Goal: Task Accomplishment & Management: Complete application form

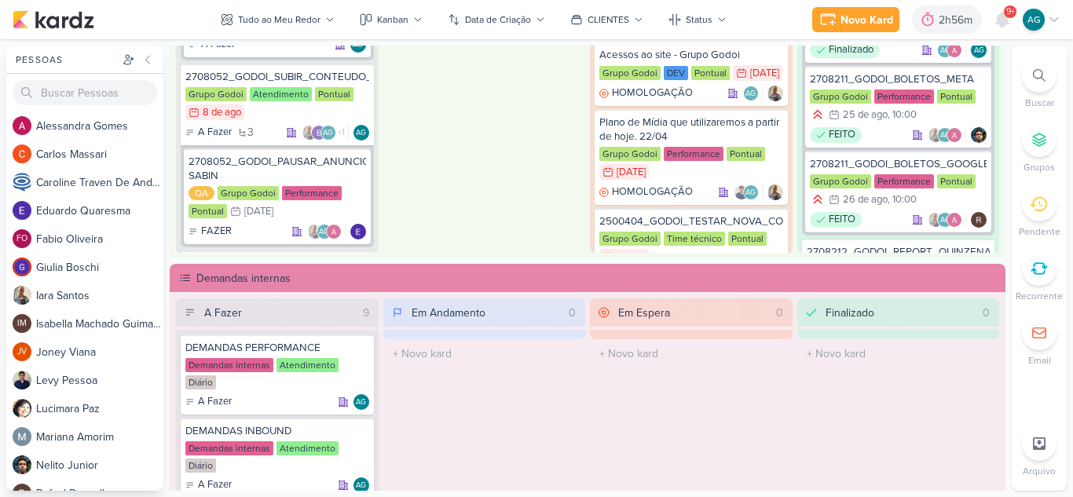
scroll to position [864, 0]
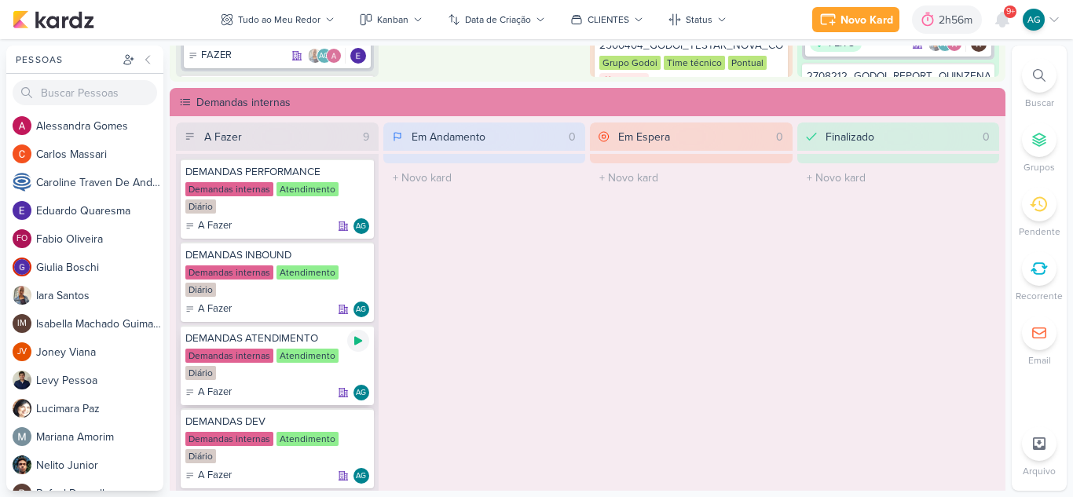
click at [361, 342] on icon at bounding box center [358, 341] width 13 height 13
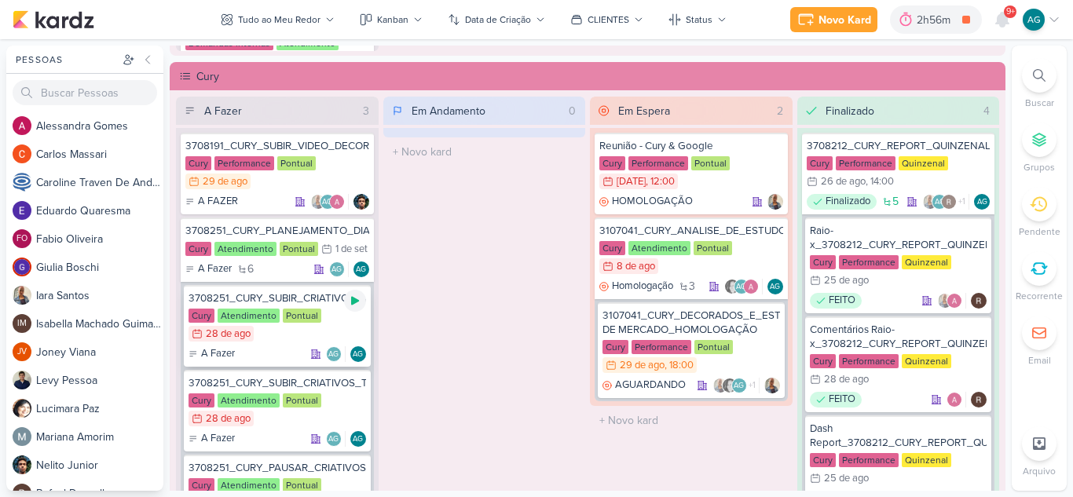
scroll to position [1335, 0]
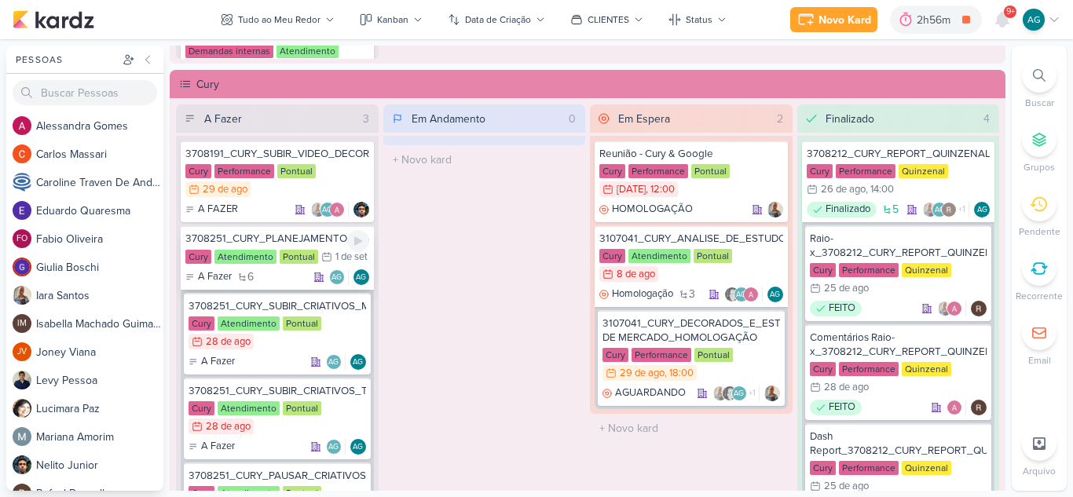
click at [315, 243] on div "3708251_CURY_PLANEJAMENTO_DIA"C"_SP" at bounding box center [277, 239] width 184 height 14
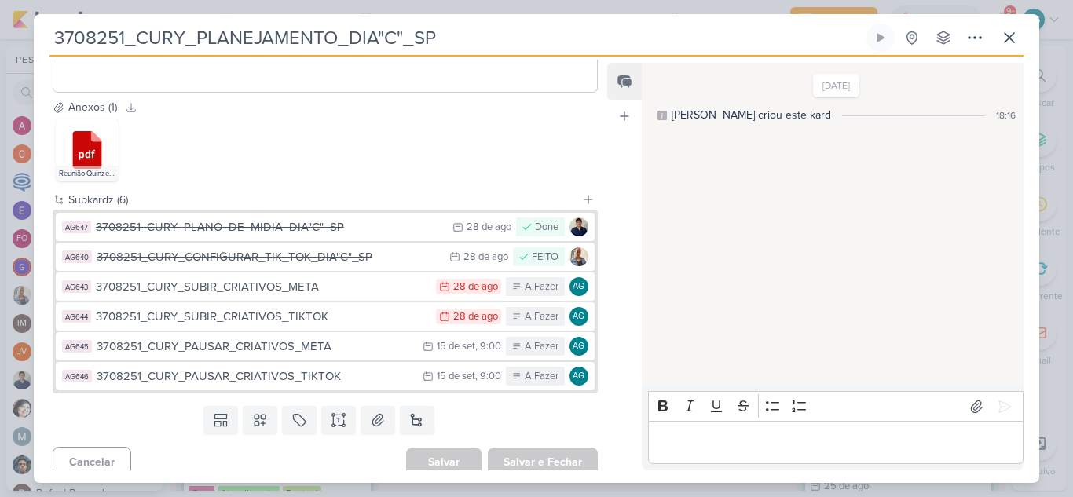
scroll to position [1091, 0]
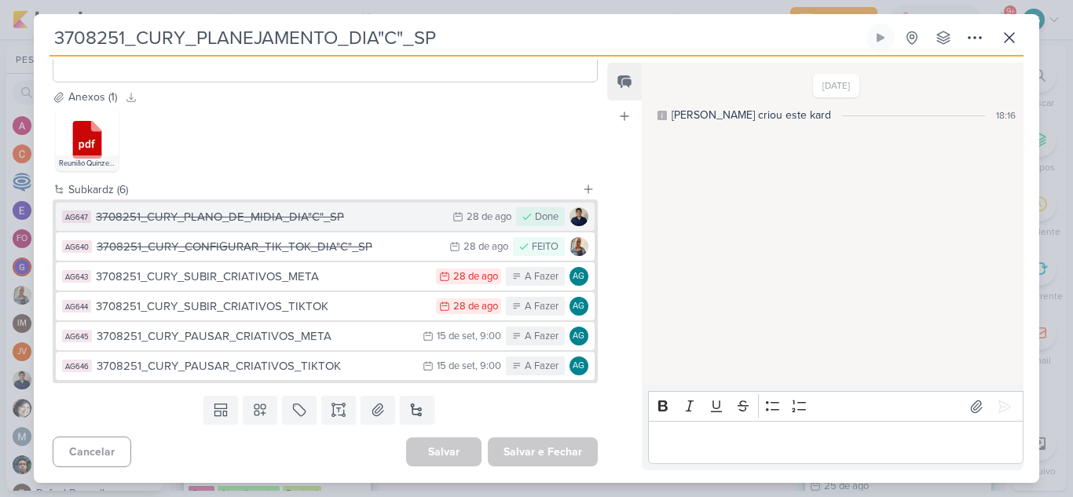
click at [315, 218] on div "3708251_CURY_PLANO_DE_MIDIA_DIA"C"_SP" at bounding box center [270, 217] width 349 height 18
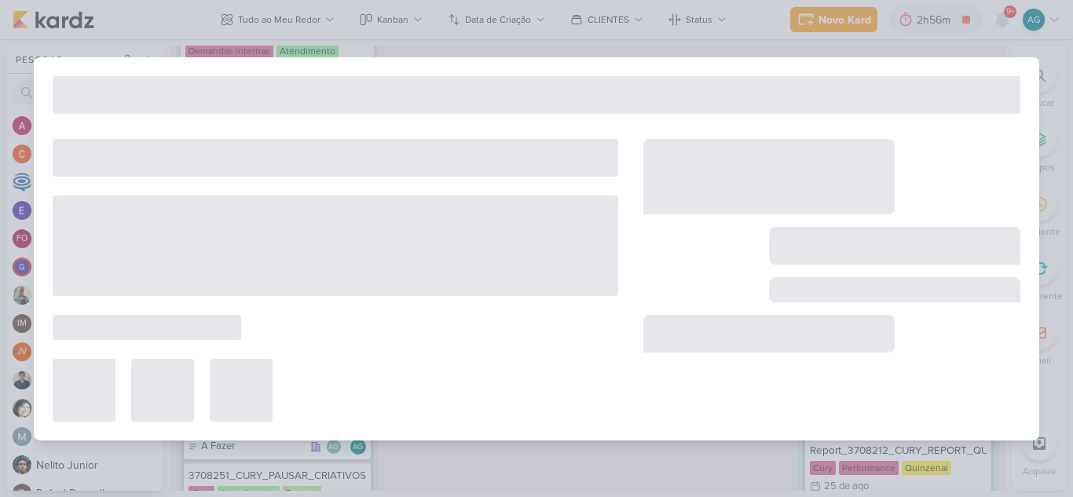
type input "3708251_CURY_PLANO_DE_MIDIA_DIA"C"_SP"
type input "28 de agosto de 2025 às 23:59"
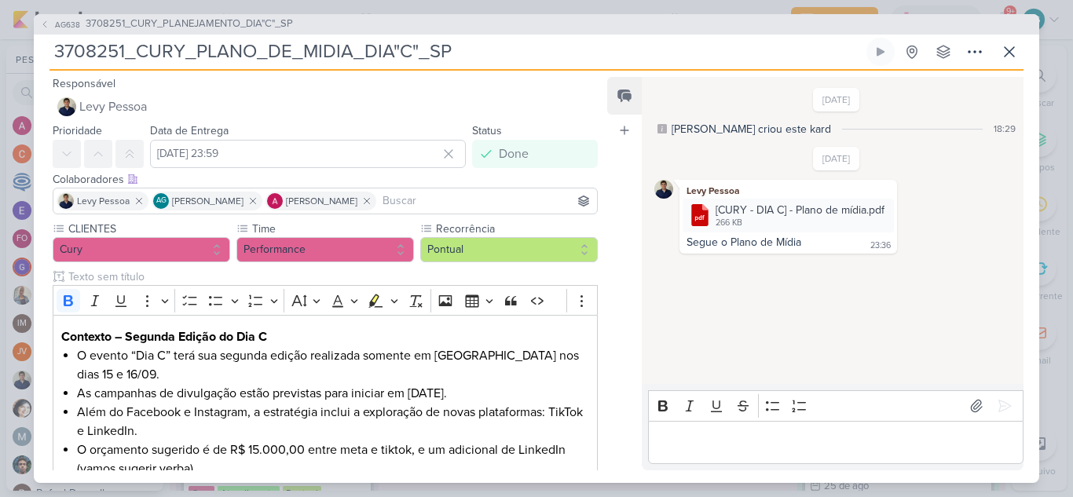
drag, startPoint x: 459, startPoint y: 48, endPoint x: 48, endPoint y: 46, distance: 410.8
click at [48, 46] on div "AG638 3708251_CURY_PLANEJAMENTO_DIA"C"_SP 3708251_CURY_PLANO_DE_MIDIA_DIA"C"_SP…" at bounding box center [536, 248] width 1005 height 469
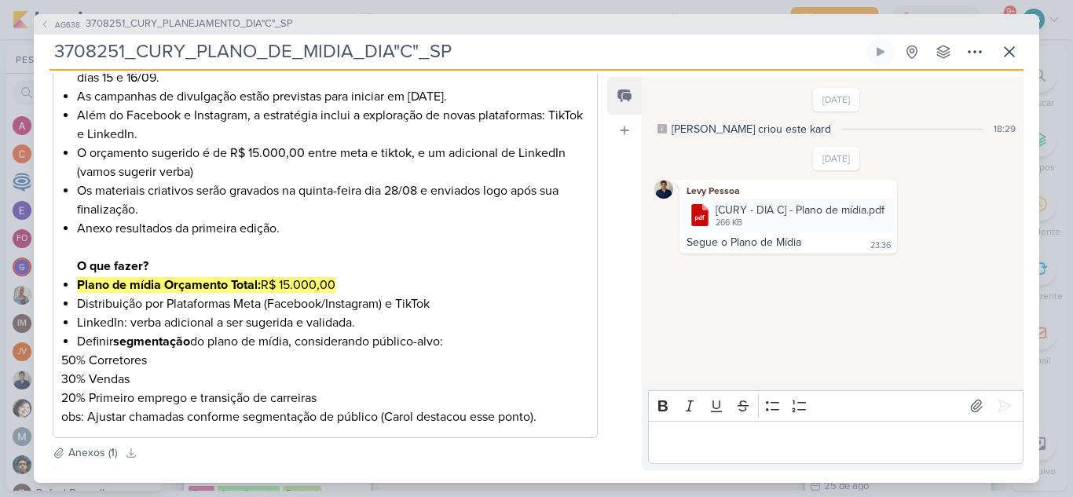
scroll to position [314, 0]
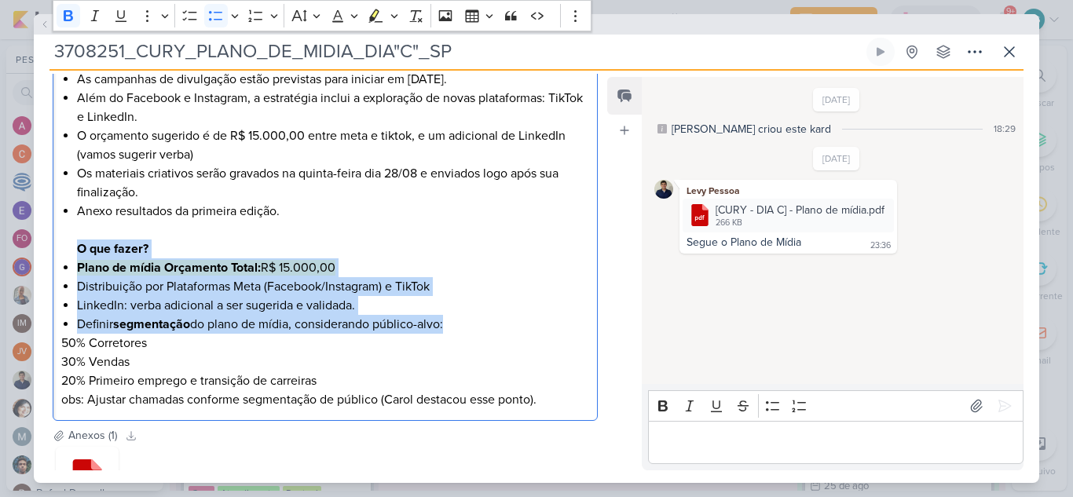
drag, startPoint x: 78, startPoint y: 250, endPoint x: 463, endPoint y: 319, distance: 391.0
click at [463, 319] on ul "O evento “Dia C” terá sua segunda edição realizada somente em São Paulo nos dia…" at bounding box center [333, 183] width 512 height 302
copy ul "O que fazer? Plano de mídia Orçamento Total: R$ 15.000,00 Distribuição por Plat…"
click at [522, 254] on li "Anexo resultados da primeira edição. O que fazer?" at bounding box center [333, 230] width 512 height 57
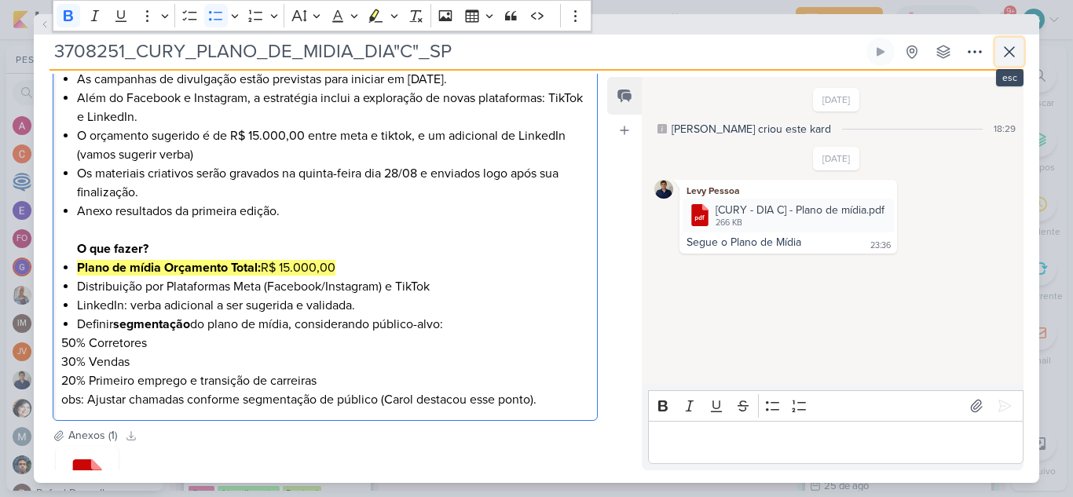
click at [1004, 57] on icon at bounding box center [1009, 51] width 19 height 19
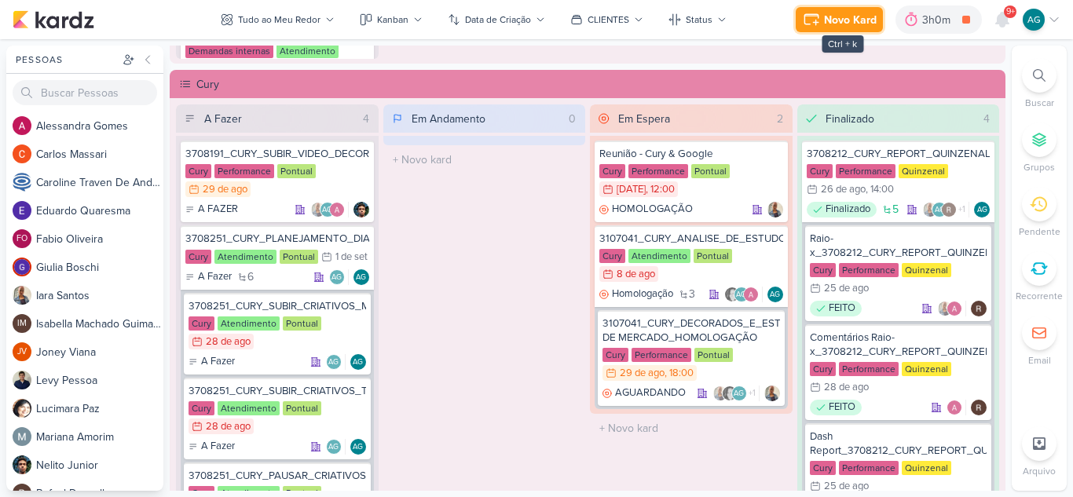
click at [834, 16] on div "Novo Kard" at bounding box center [850, 20] width 53 height 16
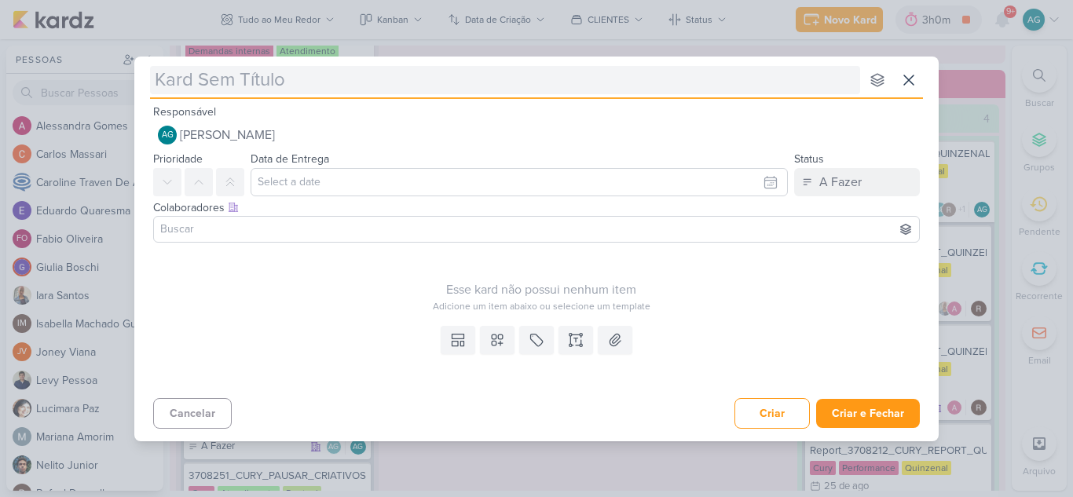
drag, startPoint x: 834, startPoint y: 16, endPoint x: 587, endPoint y: 73, distance: 254.0
click at [734, 46] on div "nenhum grupo disponível esc Responsável AG Aline Gimenez Graciano Nenhum contat…" at bounding box center [536, 248] width 1073 height 497
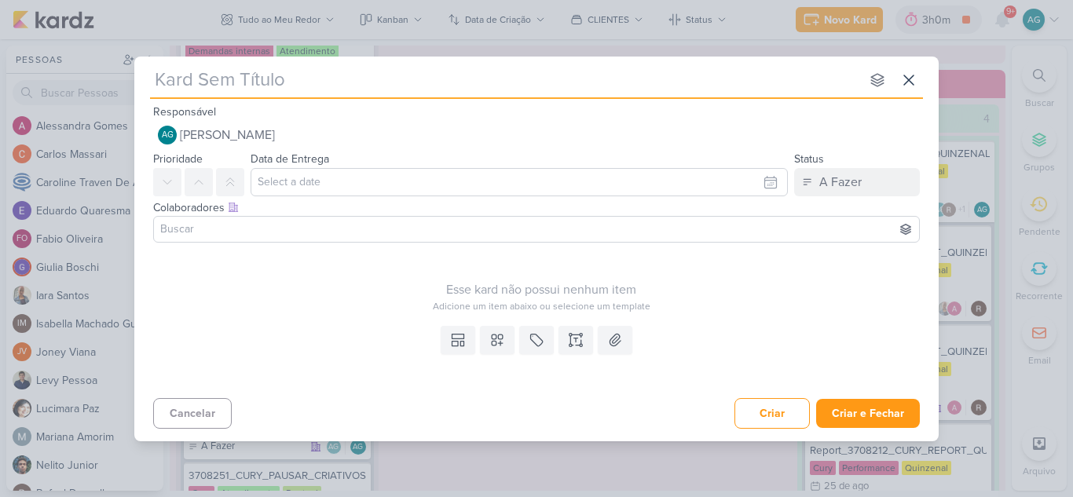
click at [579, 76] on input "text" at bounding box center [505, 80] width 710 height 28
paste input "3708251_CURY_PLANO_DE_MIDIA_DIA"C"_SP_V2"
type input "3708251_CURY_PLANO_DE_MIDIA_DIA"C"_SP_V2"
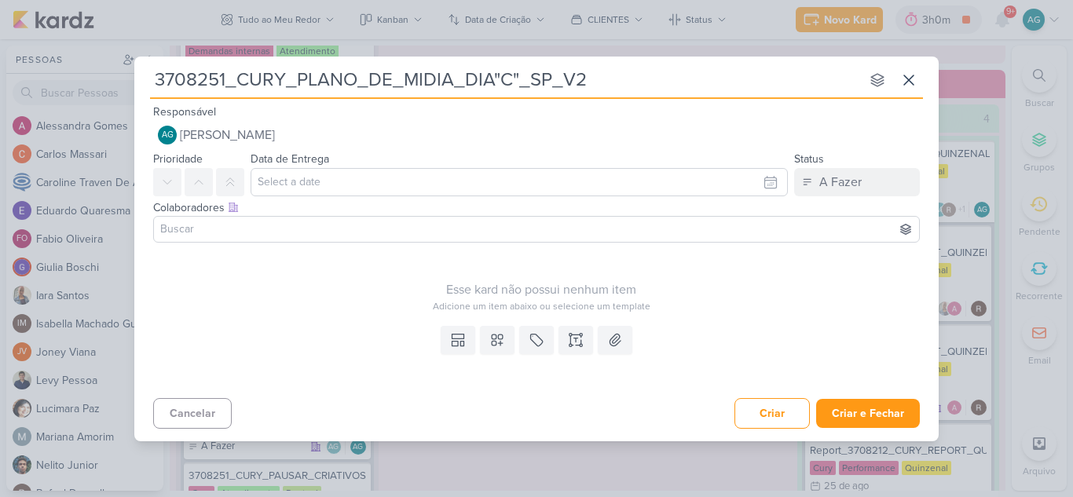
click at [298, 83] on input "3708251_CURY_PLANO_DE_MIDIA_DIA"C"_SP_V2" at bounding box center [505, 80] width 710 height 28
type input "3708251_CURY_APROVAPLANO_DE_MIDIA_DIA"C"_SP_V2"
type input "3708251_CURY_APROVAÇÃOPLANO_DE_MIDIA_DIA"C"_SP_V2"
type input "3708251_CURY_APROVAÇÃO_PLANO_DE_MIDIA_DIA"C"_SP_V2"
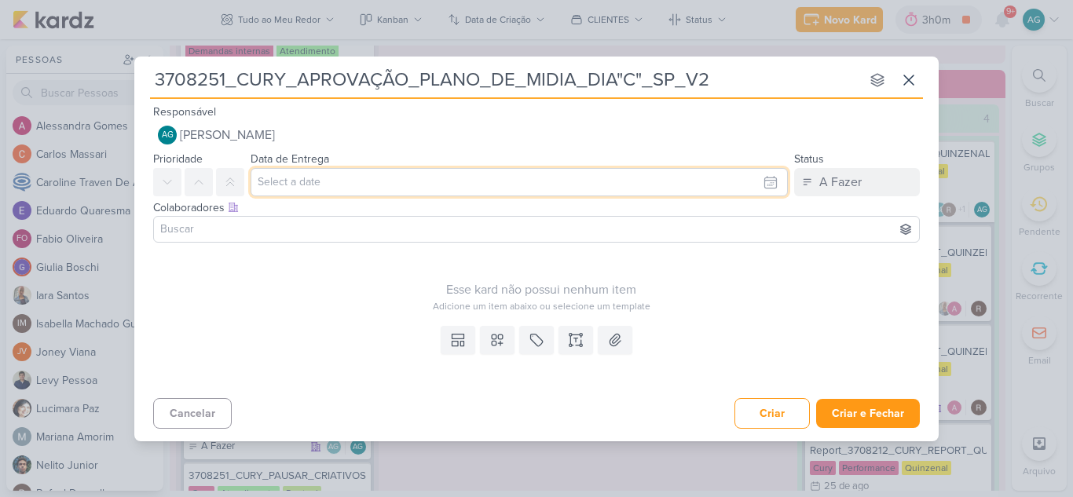
click at [342, 184] on input "text" at bounding box center [519, 182] width 537 height 28
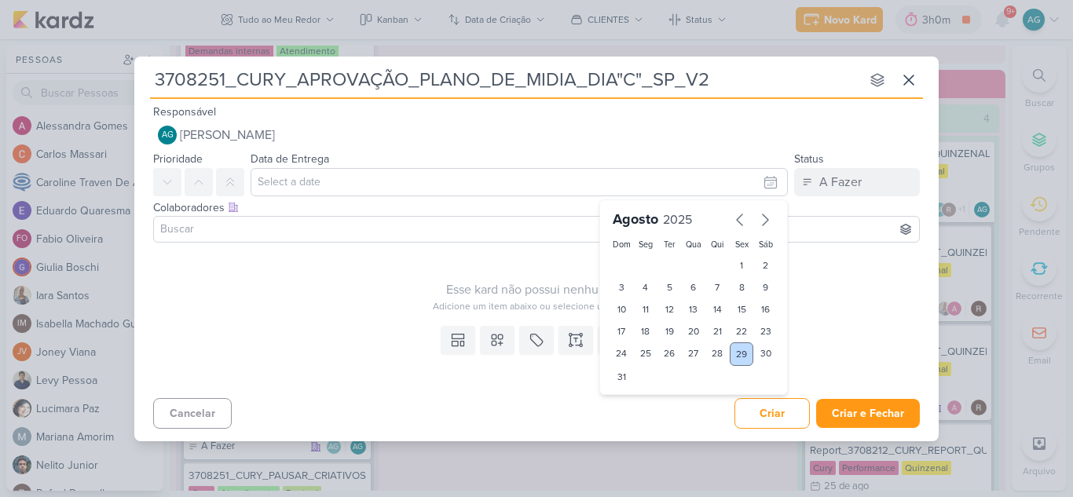
click at [740, 353] on div "29" at bounding box center [742, 354] width 24 height 24
type input "[DATE] 23:59"
click at [311, 224] on input at bounding box center [536, 229] width 759 height 19
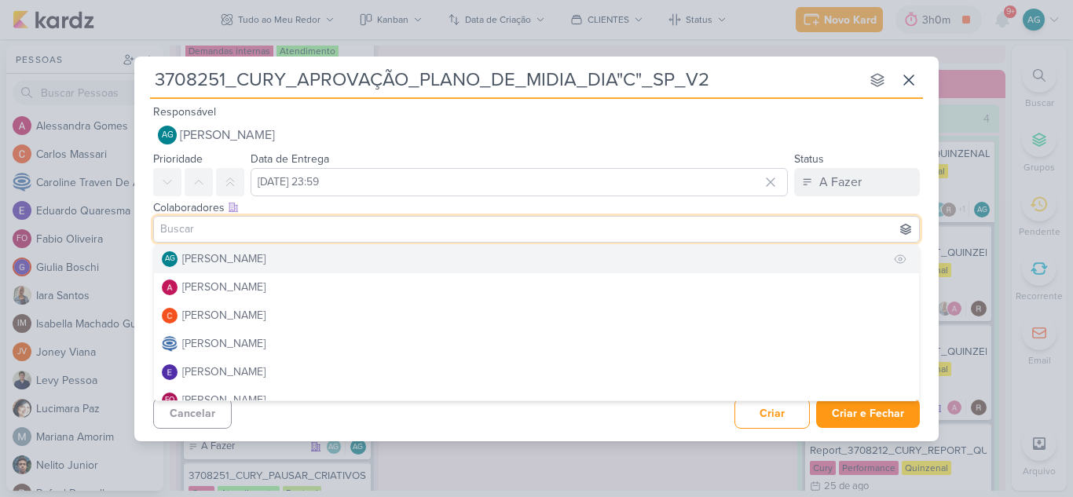
click at [301, 259] on button "AG Aline Gimenez Graciano" at bounding box center [536, 259] width 765 height 28
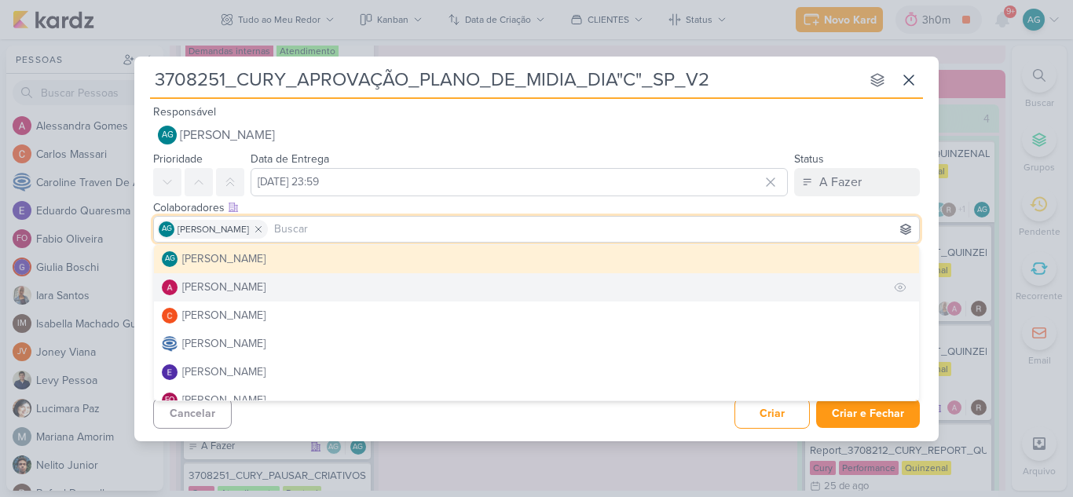
click at [263, 281] on div "[PERSON_NAME]" at bounding box center [223, 287] width 83 height 16
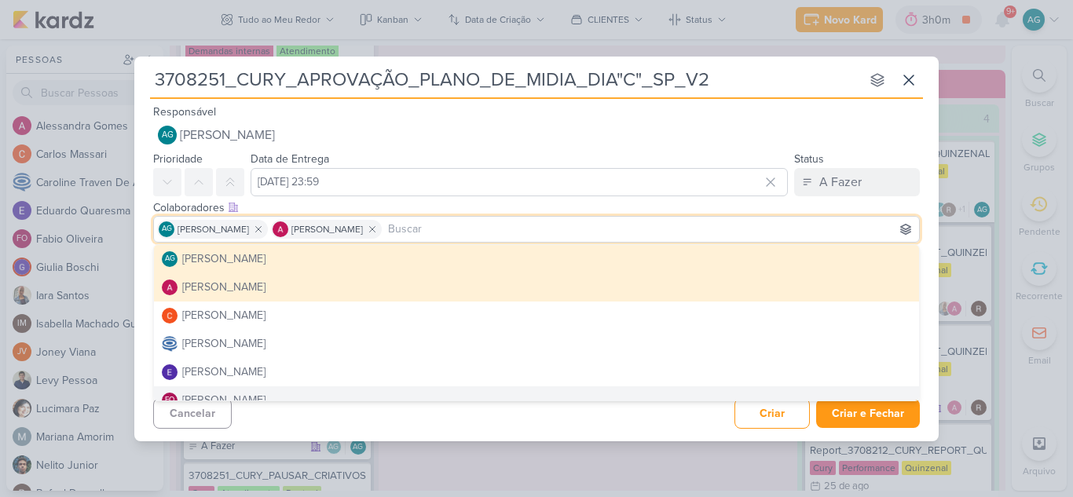
click at [406, 422] on div "Cancelar Criar Criar e Fechar Ctrl + Enter" at bounding box center [536, 412] width 804 height 40
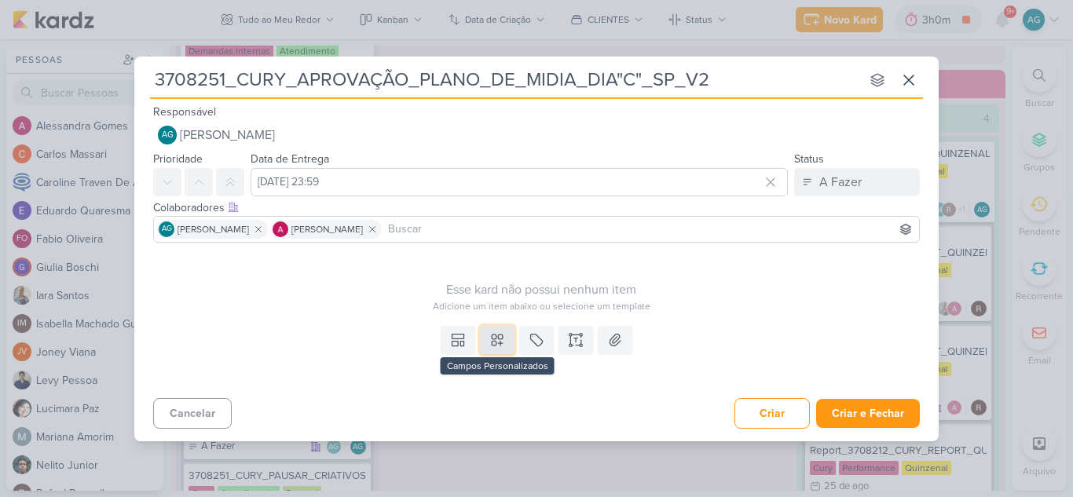
click at [501, 339] on icon at bounding box center [497, 340] width 16 height 16
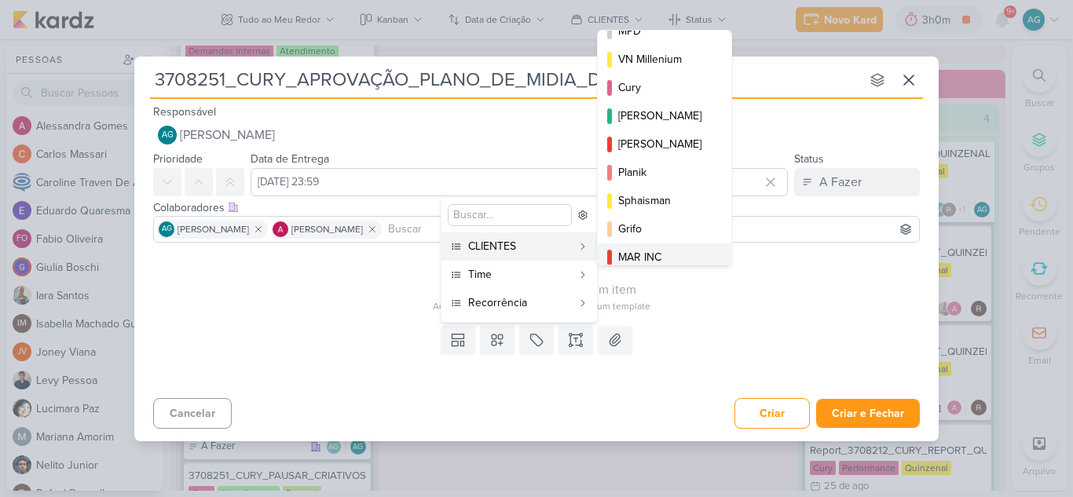
scroll to position [149, 0]
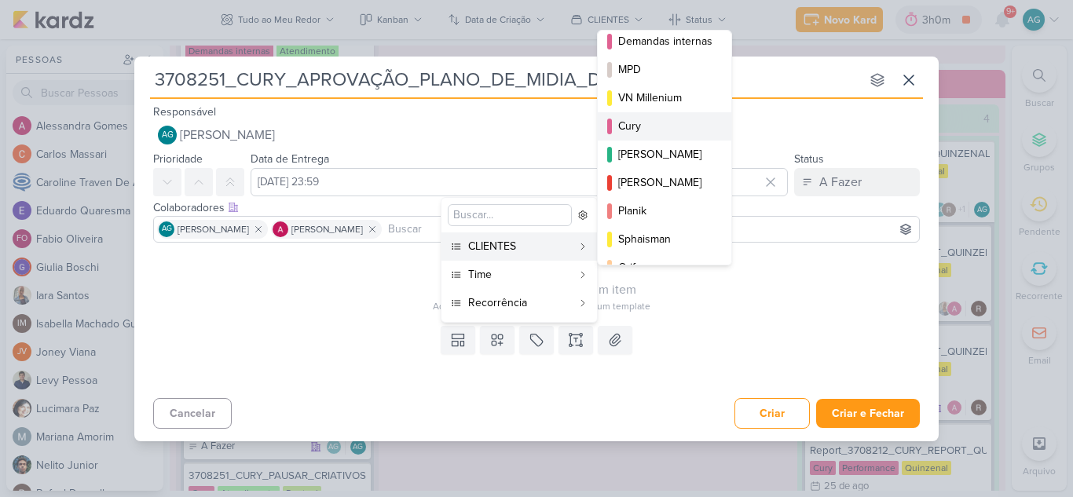
click at [646, 123] on div "Cury" at bounding box center [665, 126] width 94 height 16
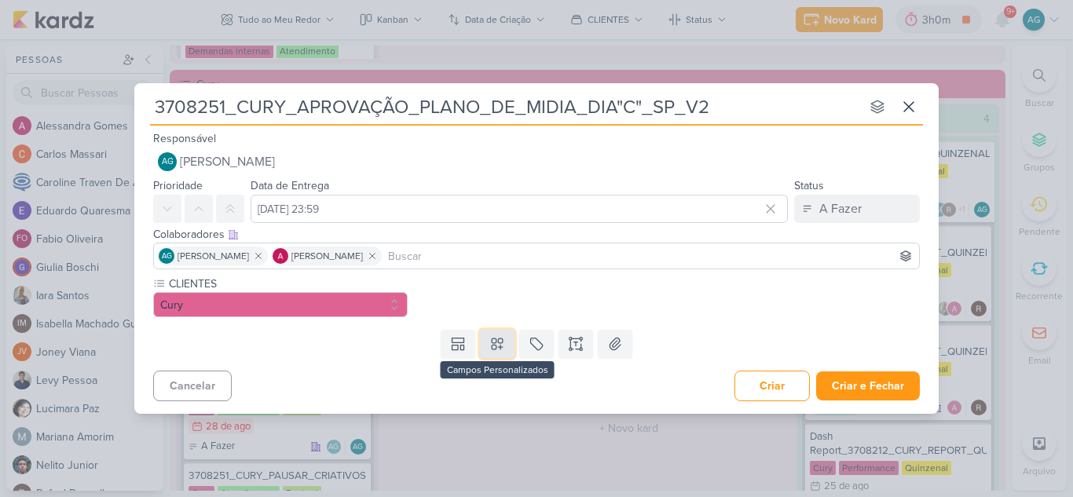
click at [499, 350] on icon at bounding box center [497, 344] width 16 height 16
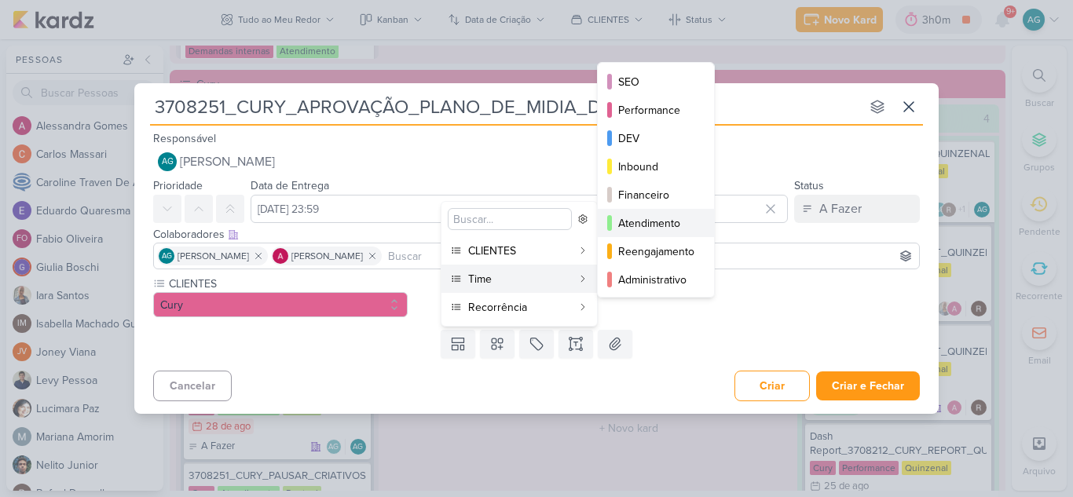
click at [666, 223] on div "Atendimento" at bounding box center [656, 223] width 77 height 16
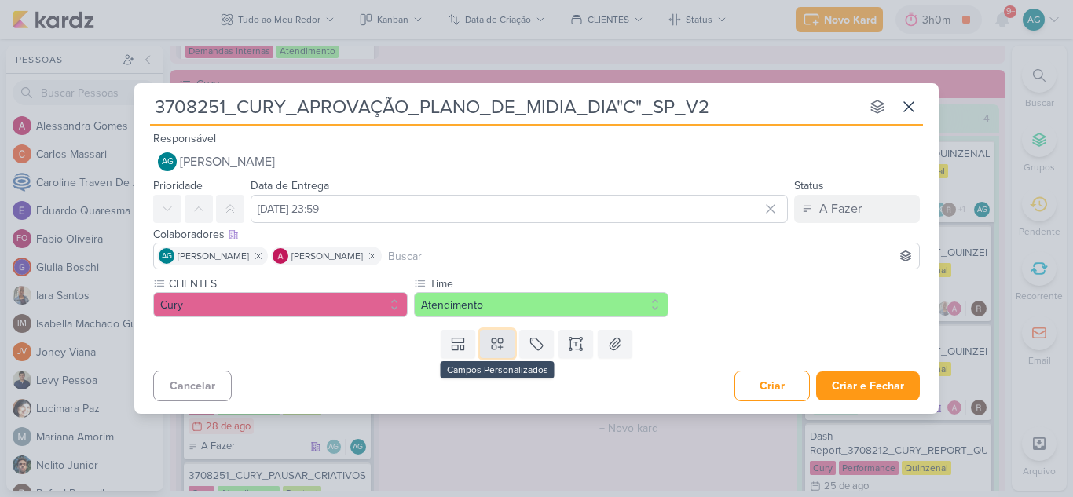
click at [503, 342] on icon at bounding box center [497, 344] width 11 height 11
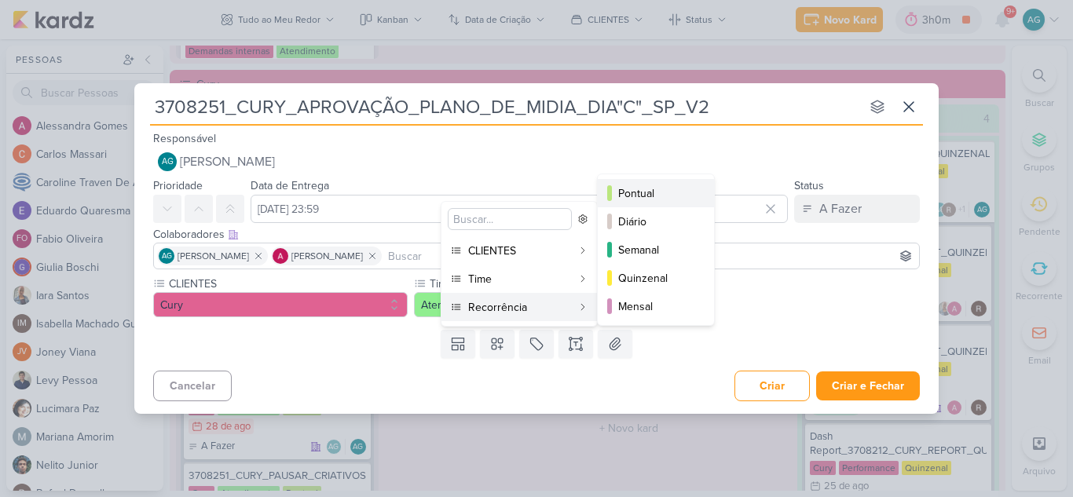
click at [657, 196] on div "Pontual" at bounding box center [656, 193] width 77 height 16
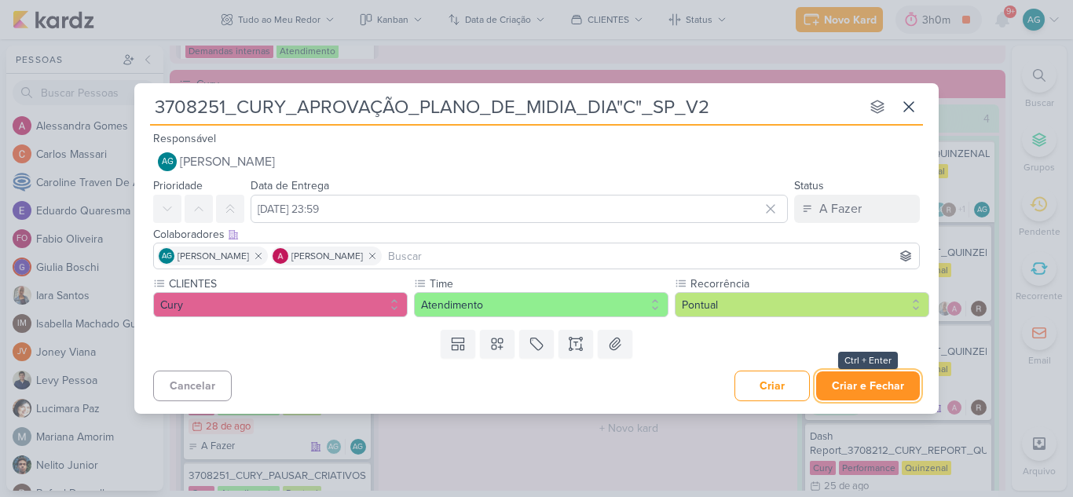
click at [879, 390] on button "Criar e Fechar" at bounding box center [868, 386] width 104 height 29
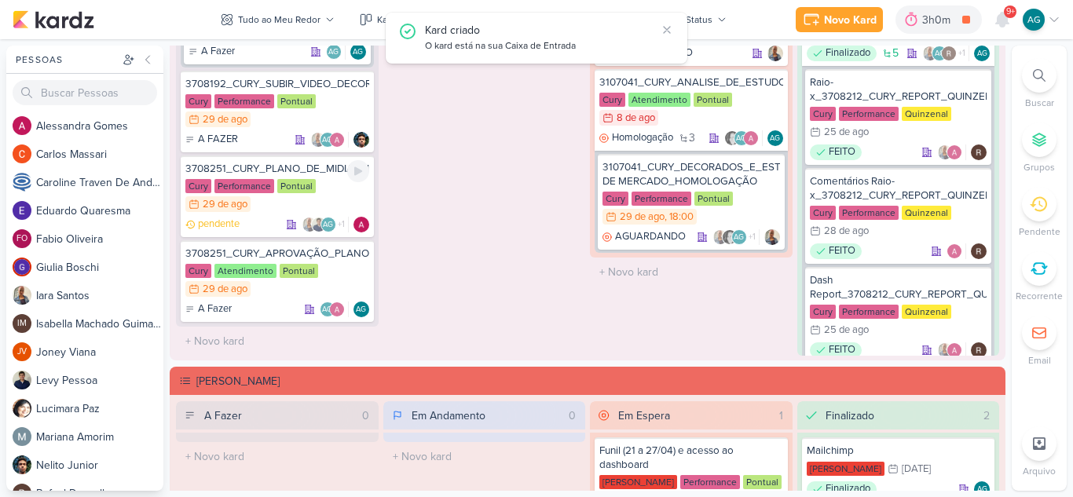
scroll to position [1492, 0]
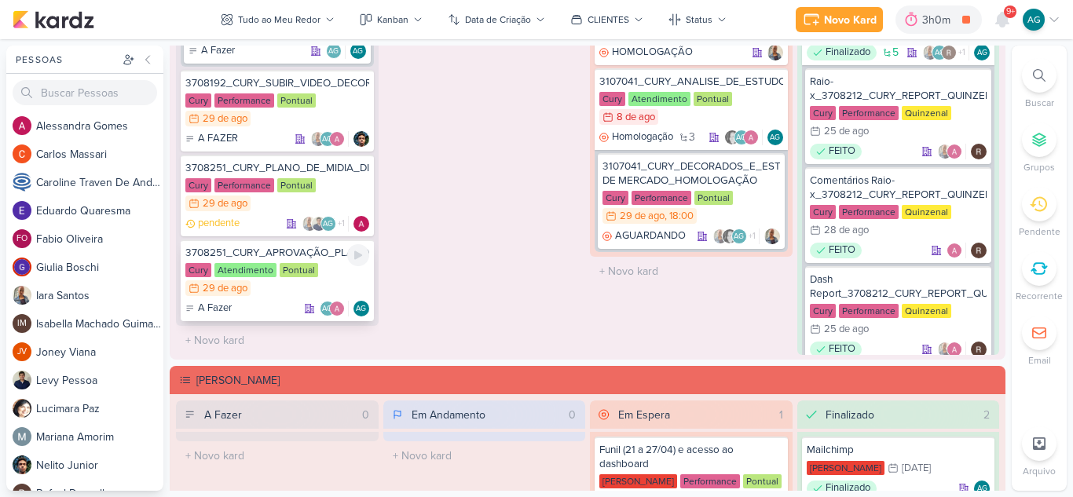
click at [304, 254] on div "3708251_CURY_APROVAÇÃO_PLANO_DE_MIDIA_DIA"C"_SP_V2" at bounding box center [277, 253] width 184 height 14
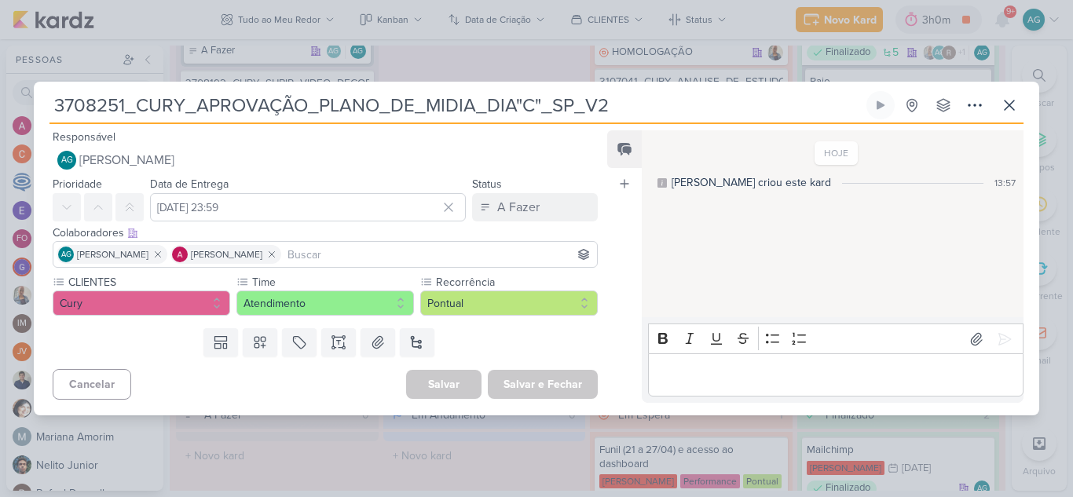
drag, startPoint x: 125, startPoint y: 101, endPoint x: 24, endPoint y: 107, distance: 100.7
click at [24, 107] on div "3708251_CURY_APROVAÇÃO_PLANO_DE_MIDIA_DIA"C"_SP_V2" at bounding box center [536, 248] width 1073 height 497
click at [972, 100] on icon at bounding box center [974, 105] width 19 height 19
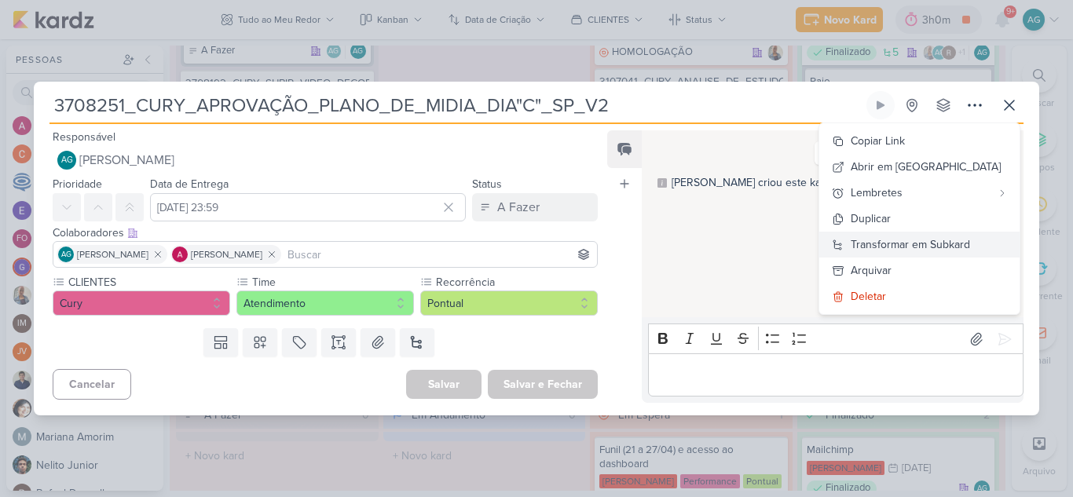
click at [946, 243] on div "Transformar em Subkard" at bounding box center [910, 244] width 119 height 16
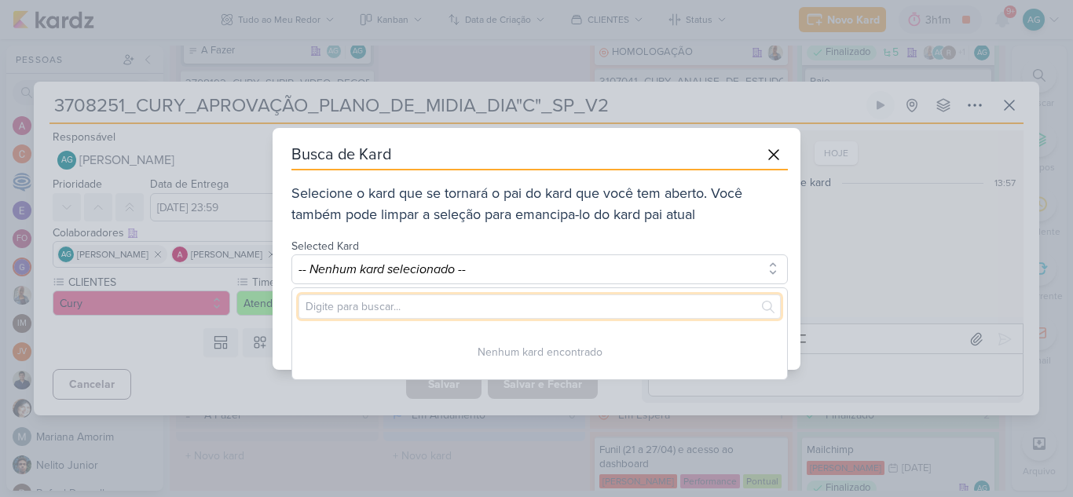
click at [500, 307] on input "text" at bounding box center [539, 307] width 482 height 24
paste input "3708251"
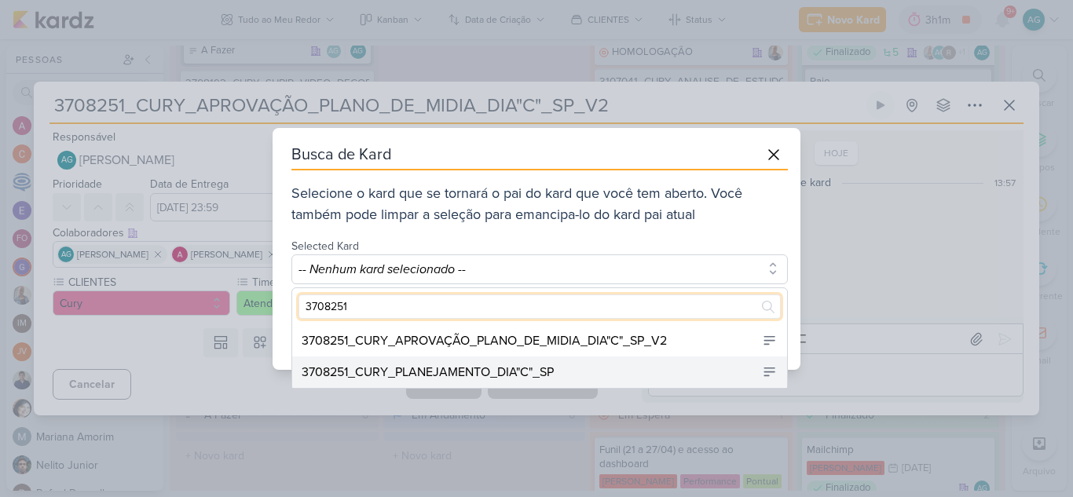
type input "3708251"
click at [547, 370] on div "3708251_CURY_PLANEJAMENTO_DIA"C"_SP" at bounding box center [428, 372] width 252 height 19
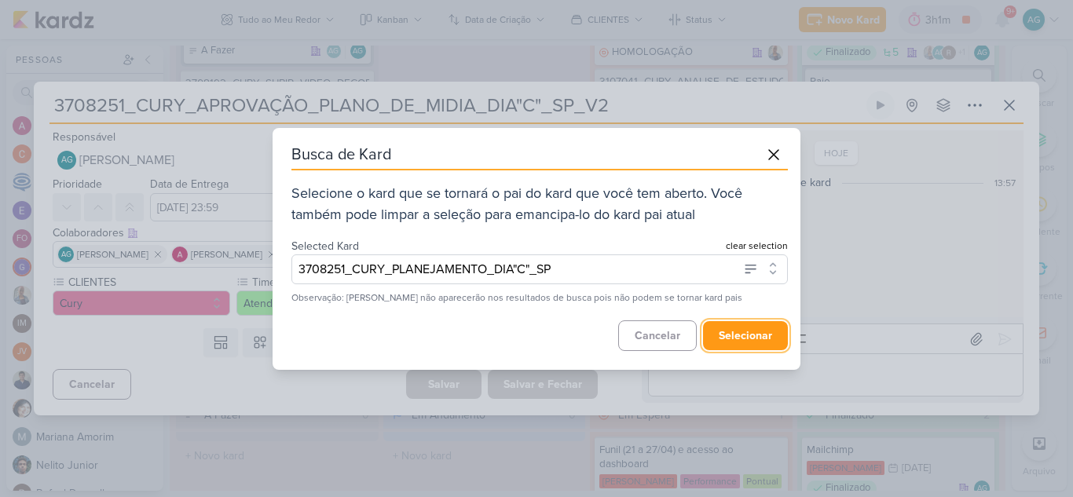
click at [745, 338] on button "selecionar" at bounding box center [745, 335] width 85 height 29
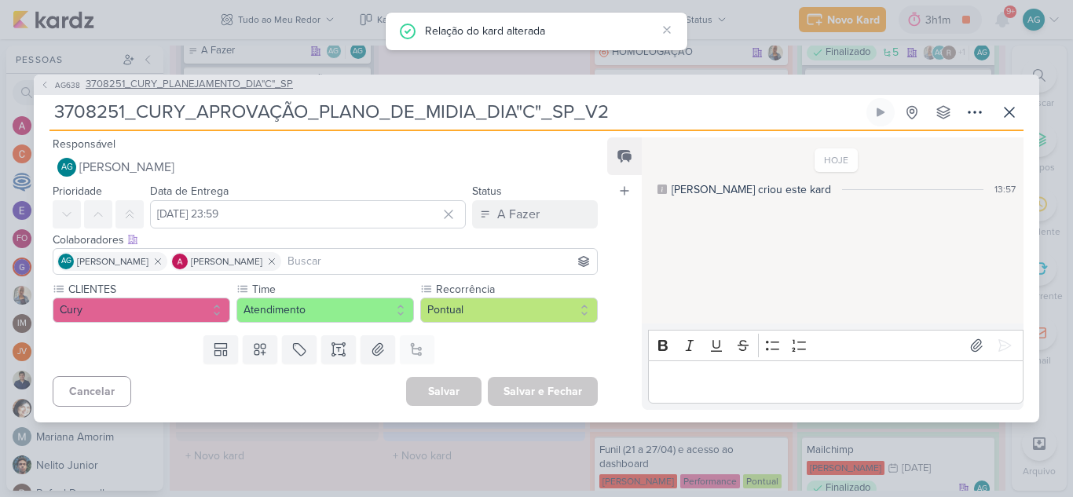
click at [280, 85] on span "3708251_CURY_PLANEJAMENTO_DIA"C"_SP" at bounding box center [189, 85] width 207 height 16
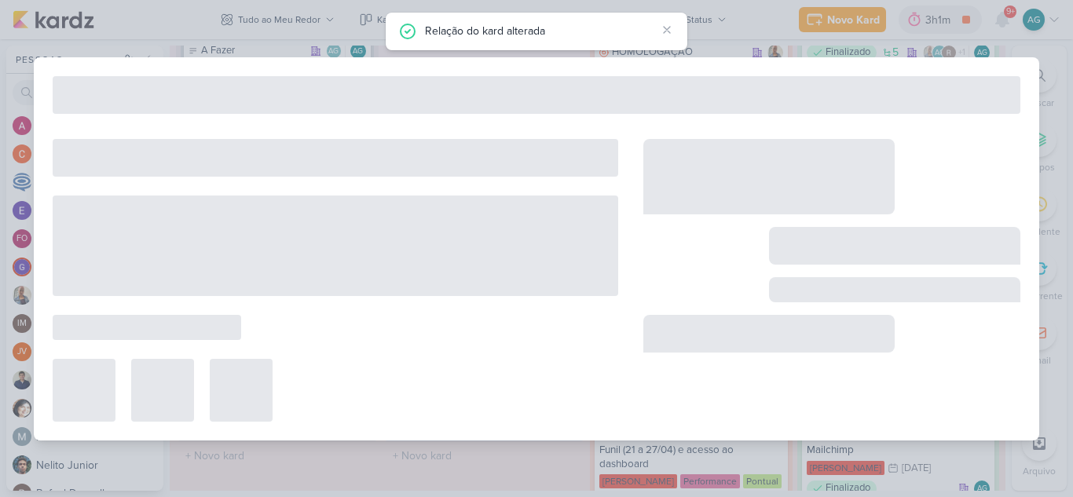
type input "3708251_CURY_PLANEJAMENTO_DIA"C"_SP"
type input "1 de setembro de 2025 às 23:59"
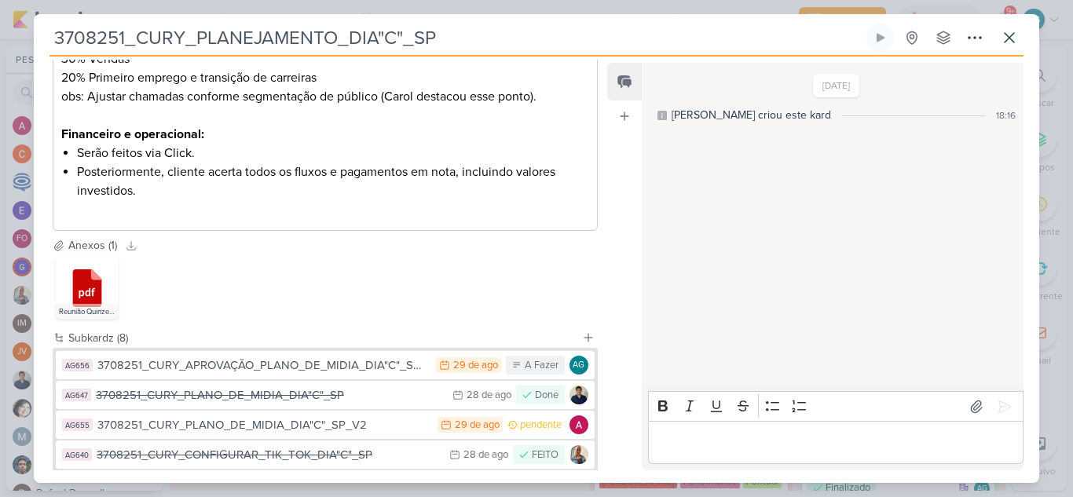
scroll to position [1151, 0]
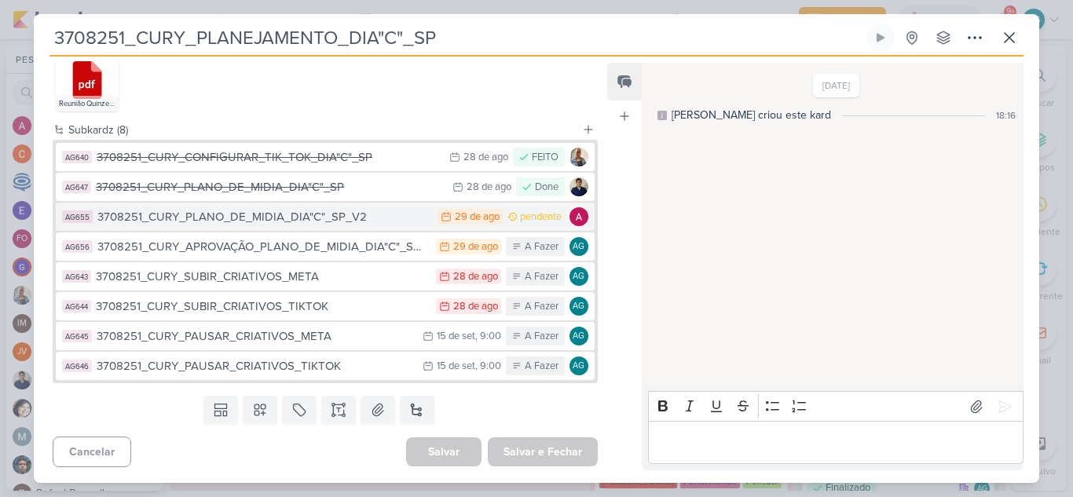
click at [361, 225] on div "3708251_CURY_PLANO_DE_MIDIA_DIA"C"_SP_V2" at bounding box center [263, 217] width 332 height 18
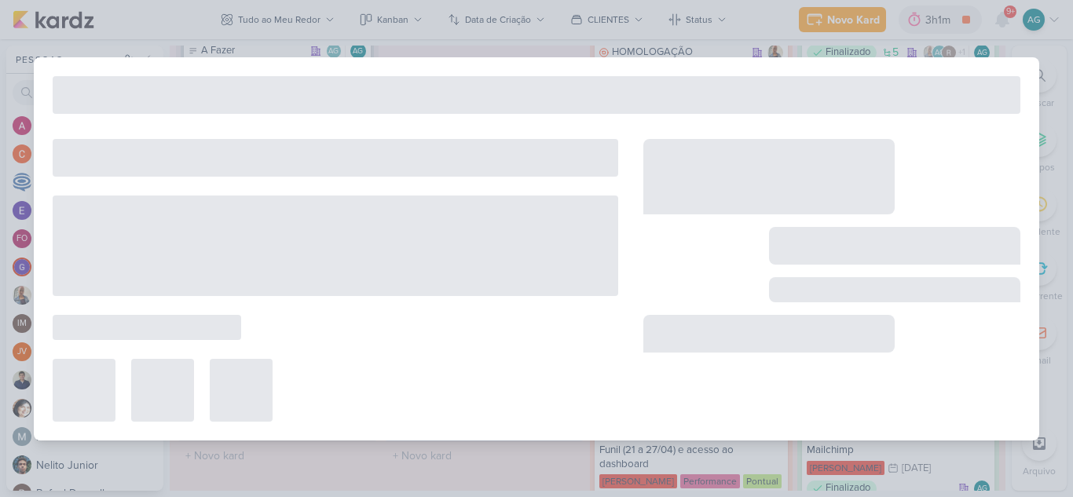
type input "3708251_CURY_PLANO_DE_MIDIA_DIA"C"_SP_V2"
type input "[DATE] 23:59"
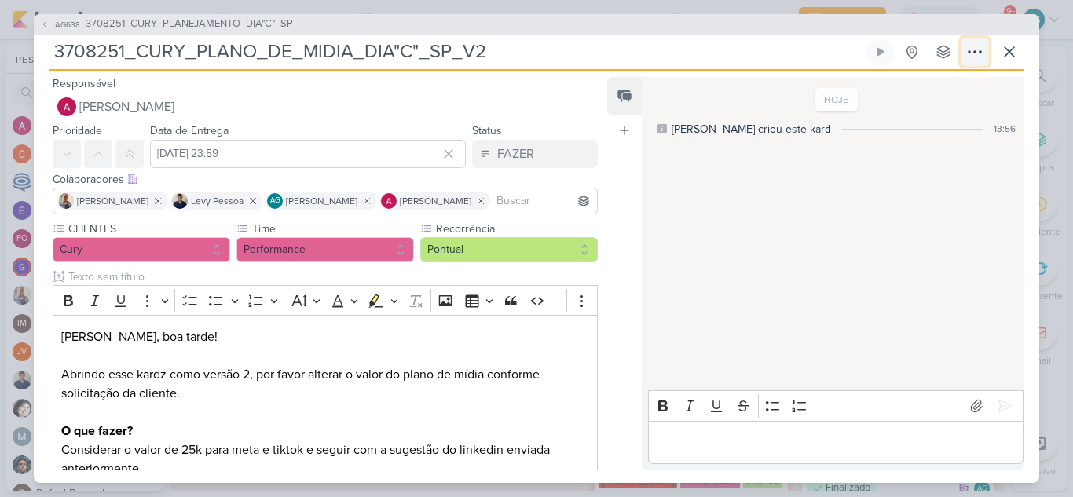
click at [976, 52] on icon at bounding box center [974, 51] width 19 height 19
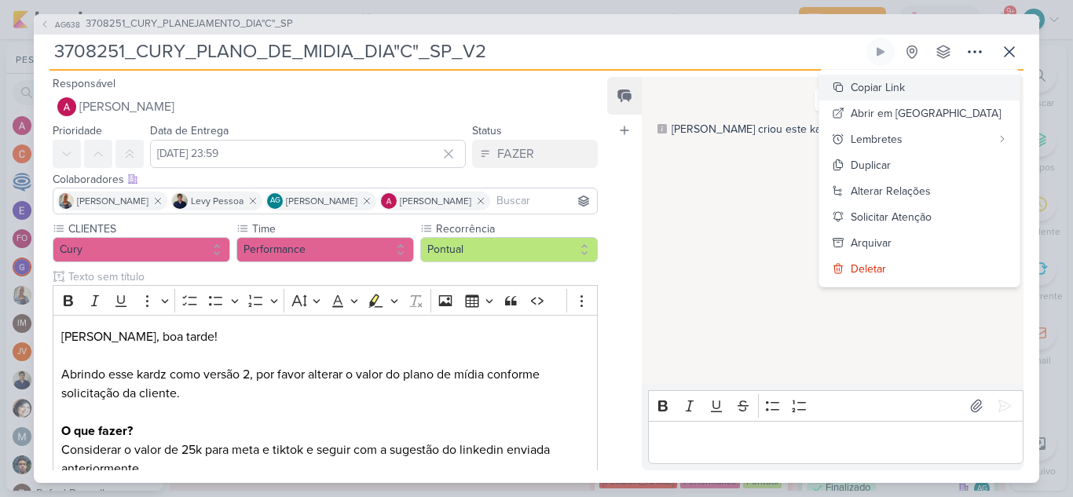
click at [905, 86] on div "Copiar Link" at bounding box center [878, 87] width 54 height 16
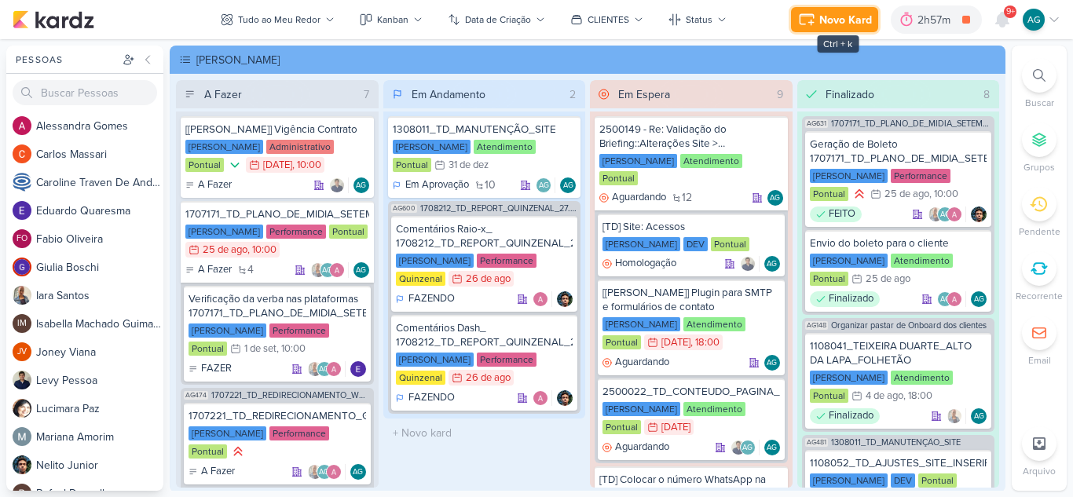
click at [833, 20] on div "Novo Kard" at bounding box center [845, 20] width 53 height 16
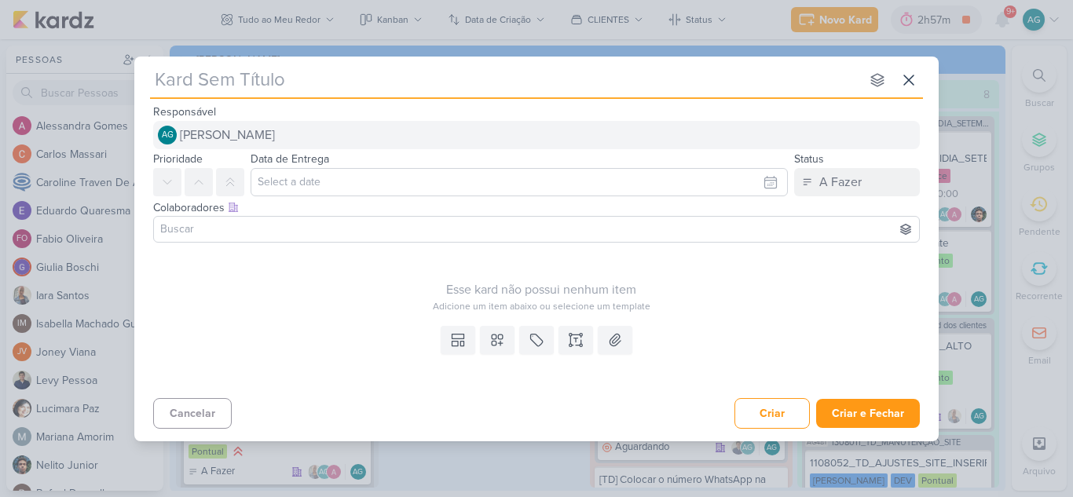
type input "3708251_CURY_PLANO_DE_MIDIA_DIA"C"_SP"
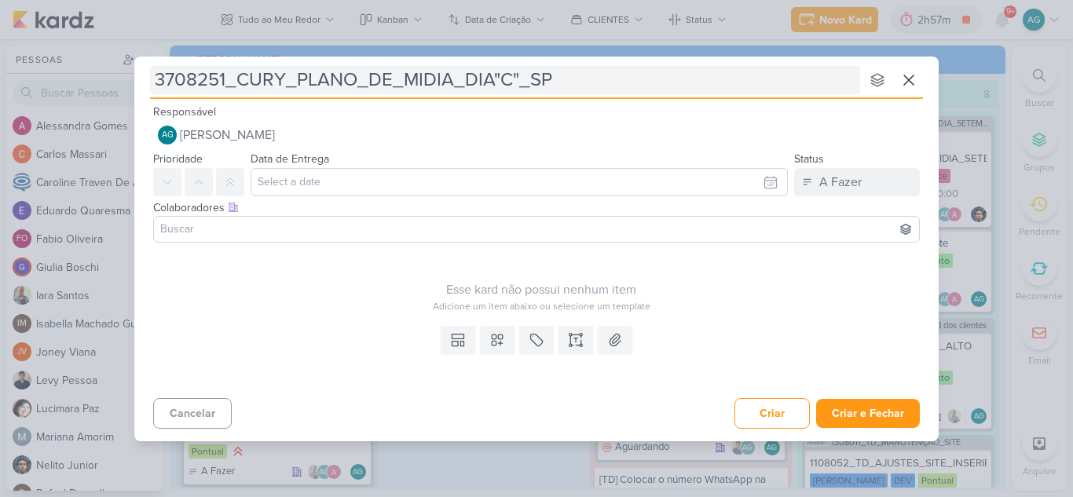
type input "3708251_CURY_PLANO_DE_MIDIA_DIA"C"_SP_"
type input "3708251_CURY_PLANO_DE_MIDIA_DIA"C"_SP_ajute"
type input "3708251_CURY_PLANO_DE_MIDIA_DIA"C"_SP_aj"
type input "3708251_CURY_PLANO_DE_MIDIA_DIA"C"_SP_a"
type input "3708251_CURY_PLANO_DE_MIDIA_DIA"C"_SP_"
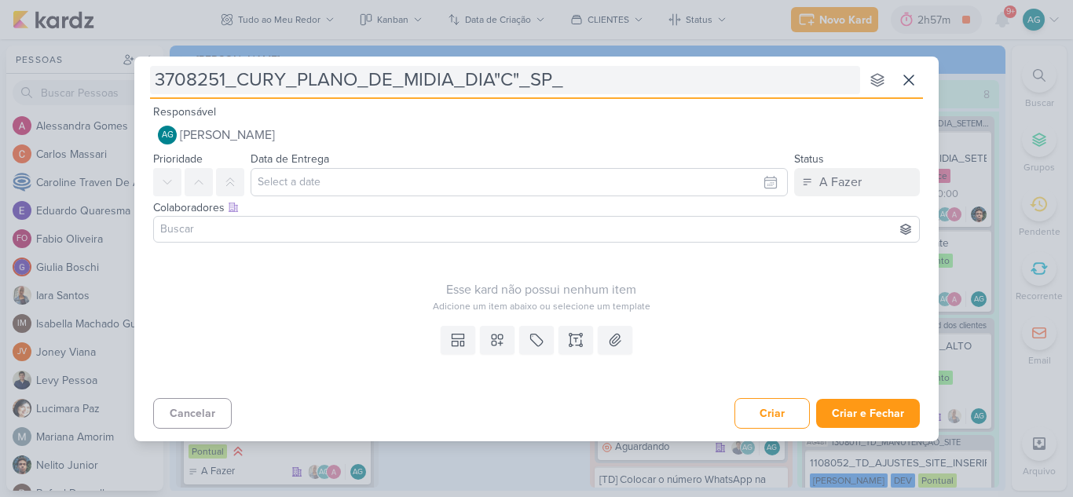
type input "3708251_CURY_PLANO_DE_MIDIA_DIA"C"_SP"
type input "3708251_CURY_PLANO_DE_MIDIA_DIA"C"_SP_"
type input "3708251_CURY_PLANO_DE_MIDIA_DIA"C"_SP_V"
type input "3708251_CURY_PLANO_DE_MIDIA_DIA"C"_SP_V2"
click at [600, 78] on input "3708251_CURY_PLANO_DE_MIDIA_DIA"C"_SP_V2" at bounding box center [505, 80] width 710 height 28
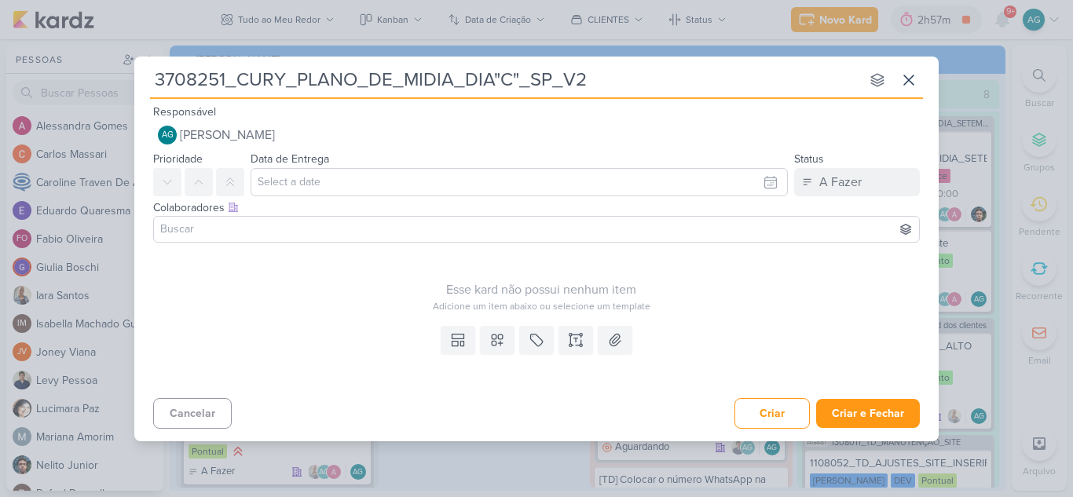
type input "3708251_CURY_PLANO_DE_MIDIA_DIA"C"_SP_V2"
click at [575, 346] on icon at bounding box center [576, 340] width 16 height 16
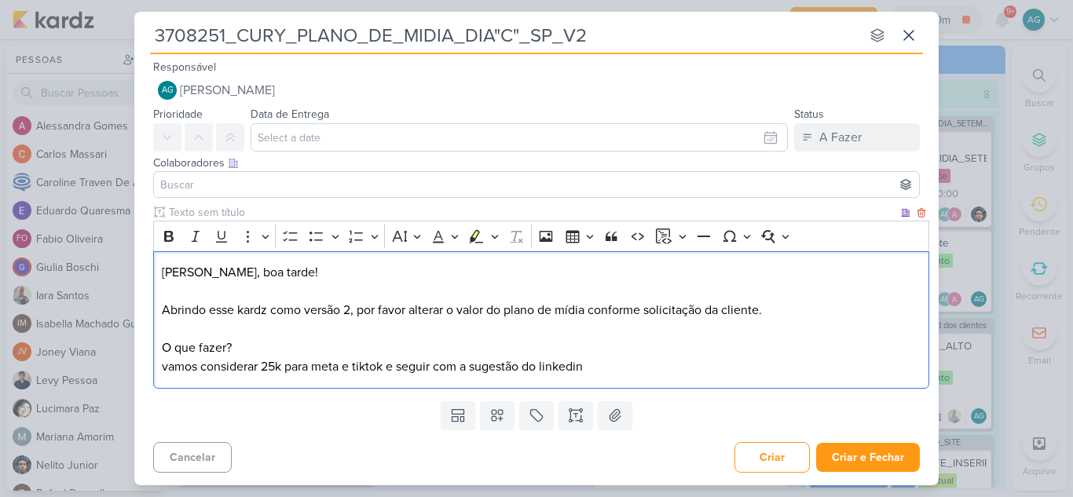
click at [174, 365] on p "Olá Levy, boa tarde! Abrindo esse kardz como versão 2, por favor alterar o valo…" at bounding box center [542, 319] width 760 height 113
click at [229, 369] on p "Olá Levy, boa tarde! Abrindo esse kardz como versão 2, por favor alterar o valo…" at bounding box center [542, 319] width 760 height 113
click at [302, 364] on p "Olá Levy, boa tarde! Abrindo esse kardz como versão 2, por favor alterar o valo…" at bounding box center [542, 319] width 760 height 113
click at [332, 369] on p "Olá Levy, boa tarde! Abrindo esse kardz como versão 2, por favor alterar o valo…" at bounding box center [542, 319] width 760 height 113
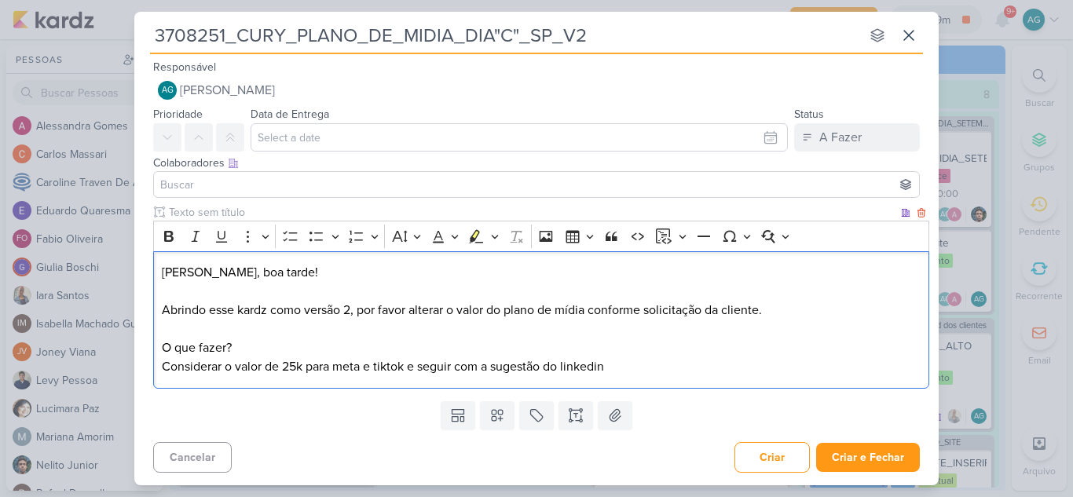
click at [632, 372] on p "Olá Levy, boa tarde! Abrindo esse kardz como versão 2, por favor alterar o valo…" at bounding box center [542, 319] width 760 height 113
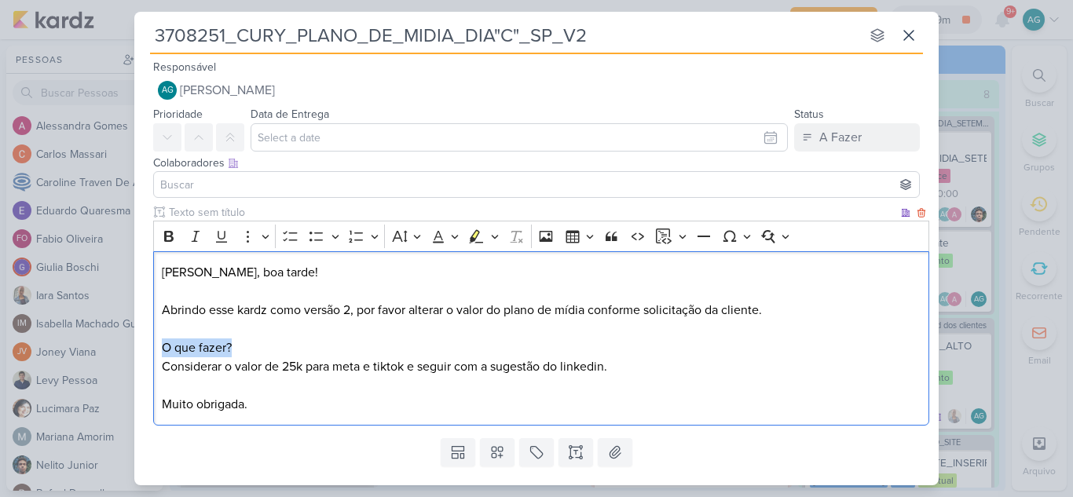
drag, startPoint x: 243, startPoint y: 346, endPoint x: 157, endPoint y: 346, distance: 85.6
click at [157, 346] on div "Olá Levy, boa tarde! Abrindo esse kardz como versão 2, por favor alterar o valo…" at bounding box center [541, 338] width 776 height 175
click at [167, 236] on icon "Editor toolbar" at bounding box center [168, 236] width 9 height 11
click at [327, 335] on p "Olá Levy, boa tarde! Abrindo esse kardz como versão 2, por favor alterar o valo…" at bounding box center [542, 338] width 760 height 151
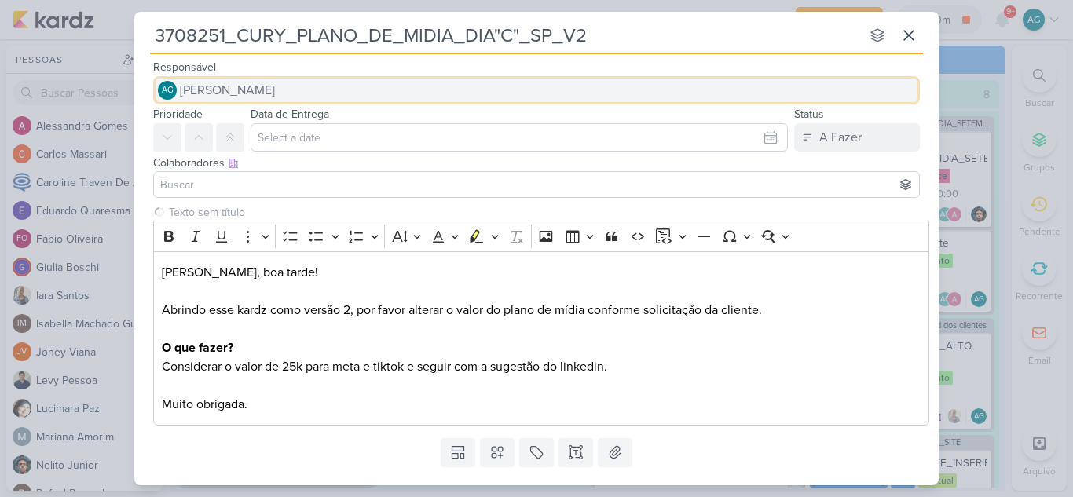
click at [324, 95] on button "AG Aline Gimenez Graciano" at bounding box center [536, 90] width 767 height 28
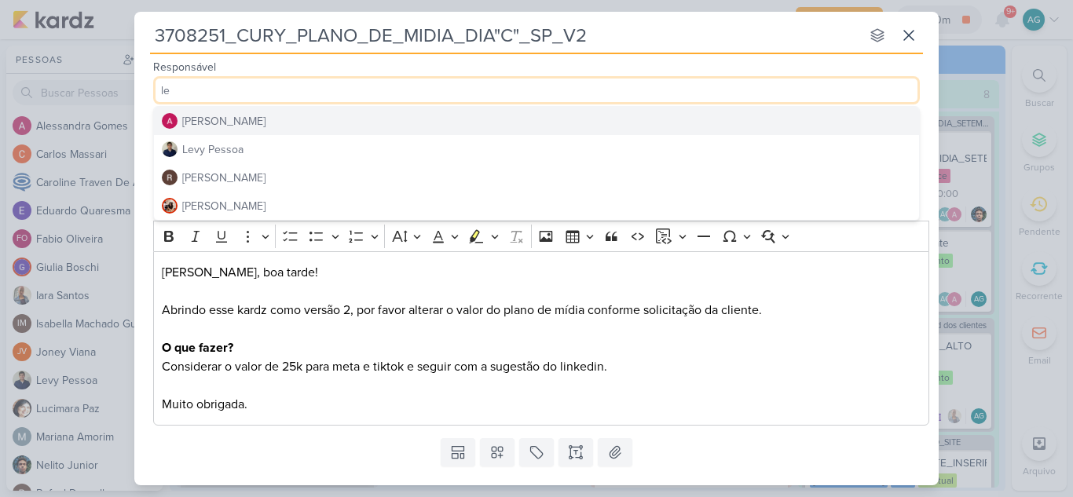
type input "le"
click at [313, 126] on button "[PERSON_NAME]" at bounding box center [536, 121] width 765 height 28
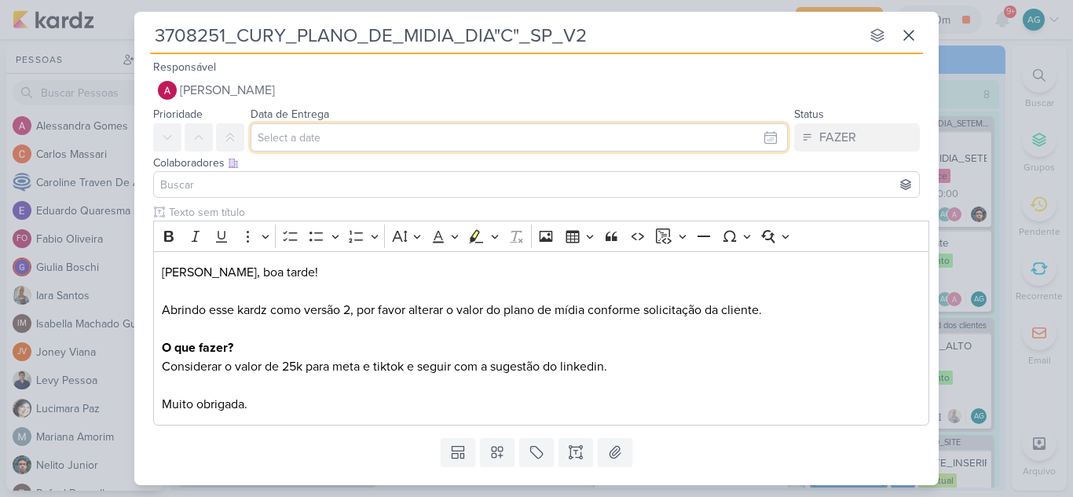
click at [321, 136] on input "text" at bounding box center [519, 137] width 537 height 28
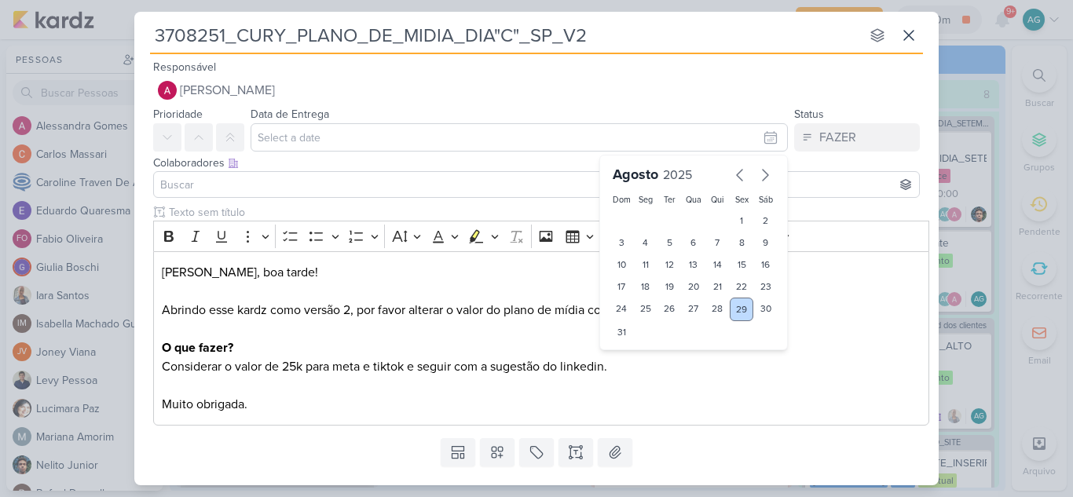
click at [735, 313] on div "29" at bounding box center [742, 310] width 24 height 24
type input "[DATE] 23:59"
click at [298, 193] on input at bounding box center [536, 184] width 759 height 19
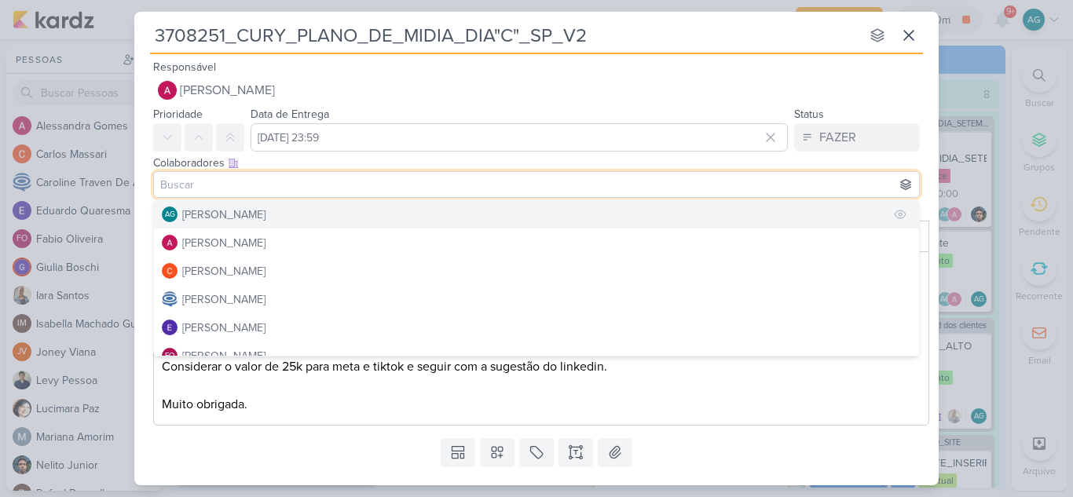
click at [265, 214] on div "[PERSON_NAME]" at bounding box center [223, 215] width 83 height 16
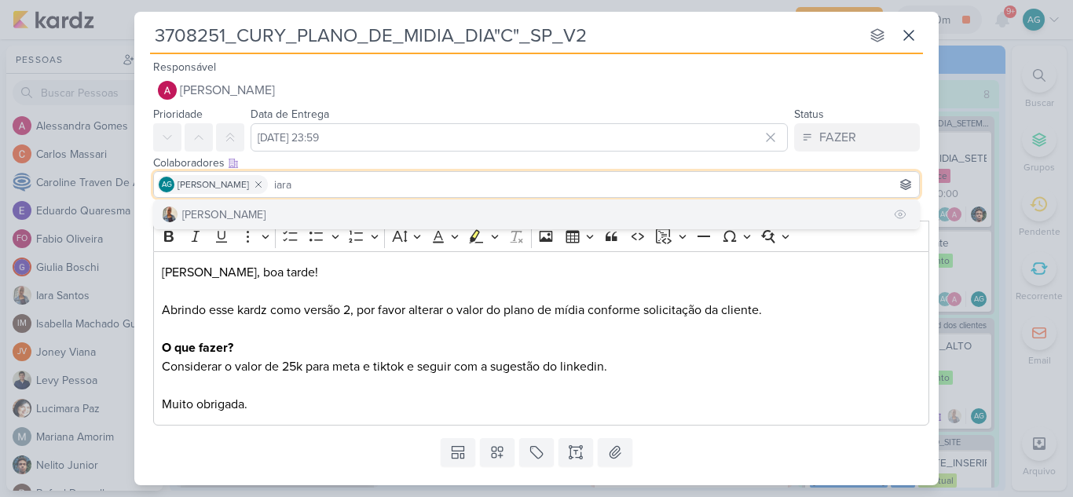
type input "iara"
click at [292, 213] on button "[PERSON_NAME]" at bounding box center [536, 214] width 765 height 28
type input "ale"
click at [324, 208] on button "[PERSON_NAME]" at bounding box center [536, 214] width 765 height 28
type input "lev"
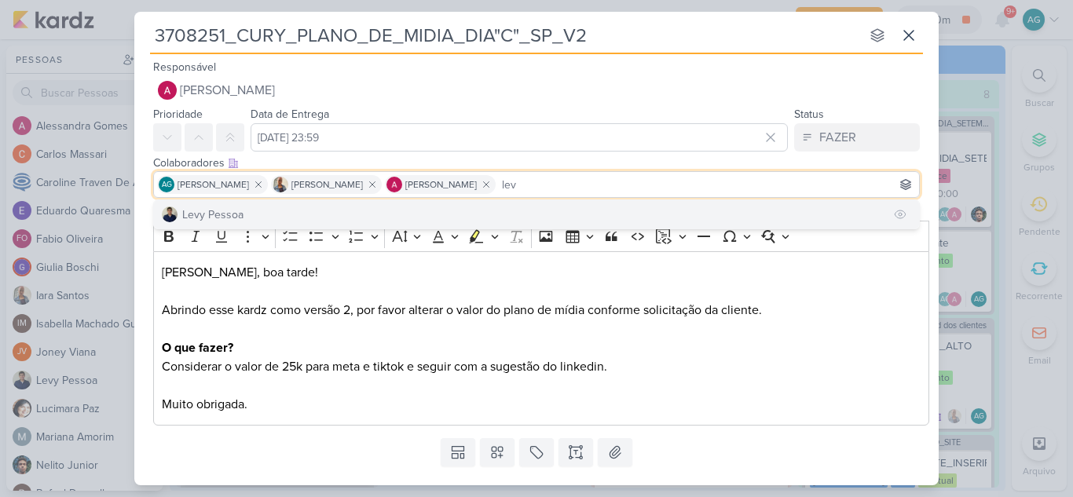
click at [273, 218] on button "Levy Pessoa" at bounding box center [536, 214] width 765 height 28
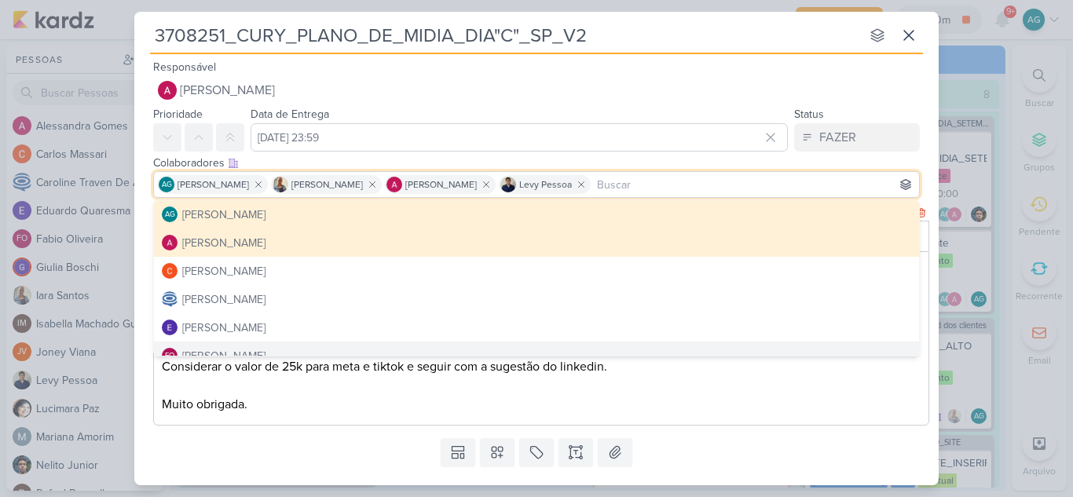
click at [493, 407] on p "Olá Levy, boa tarde! Abrindo esse kardz como versão 2, por favor alterar o valo…" at bounding box center [542, 338] width 760 height 151
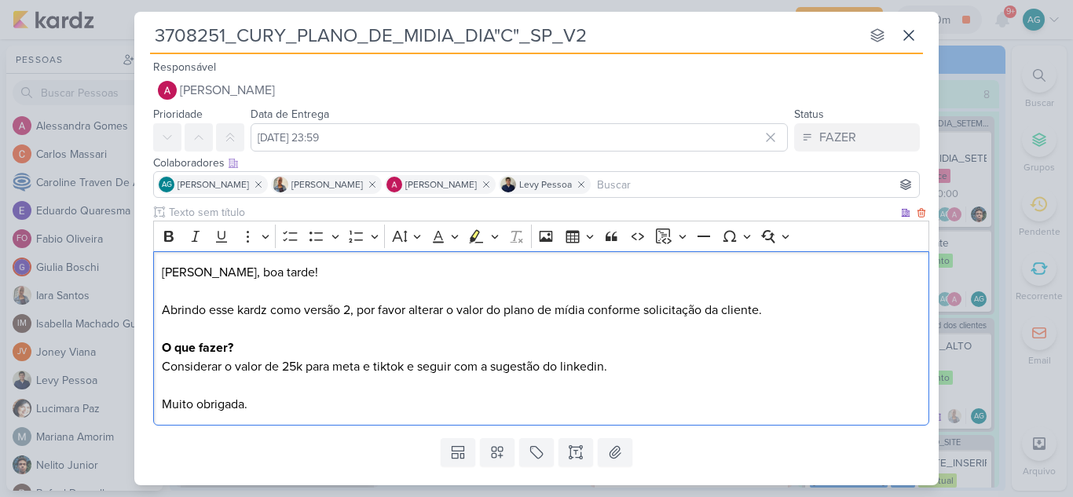
click at [646, 370] on p "Olá Levy, boa tarde! Abrindo esse kardz como versão 2, por favor alterar o valo…" at bounding box center [542, 338] width 760 height 151
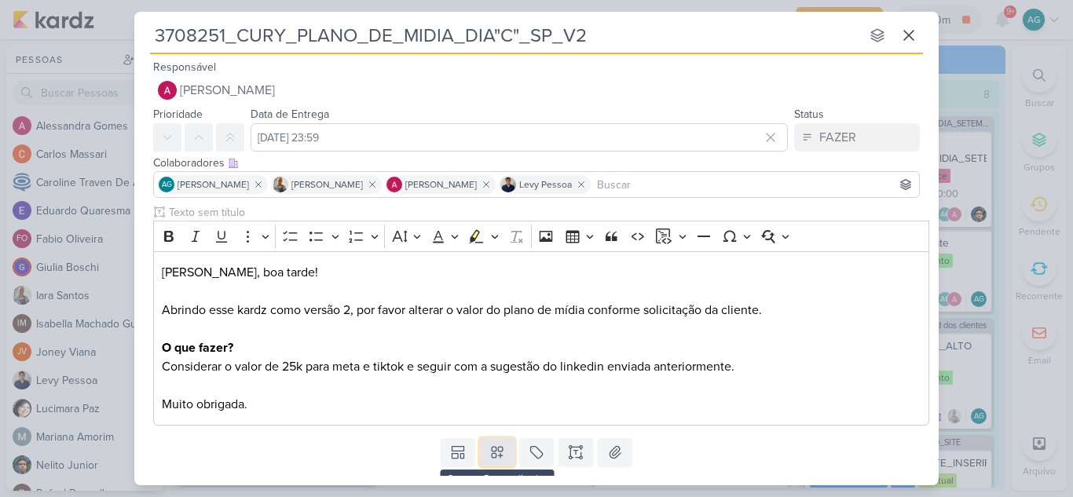
click at [510, 456] on button at bounding box center [497, 452] width 35 height 28
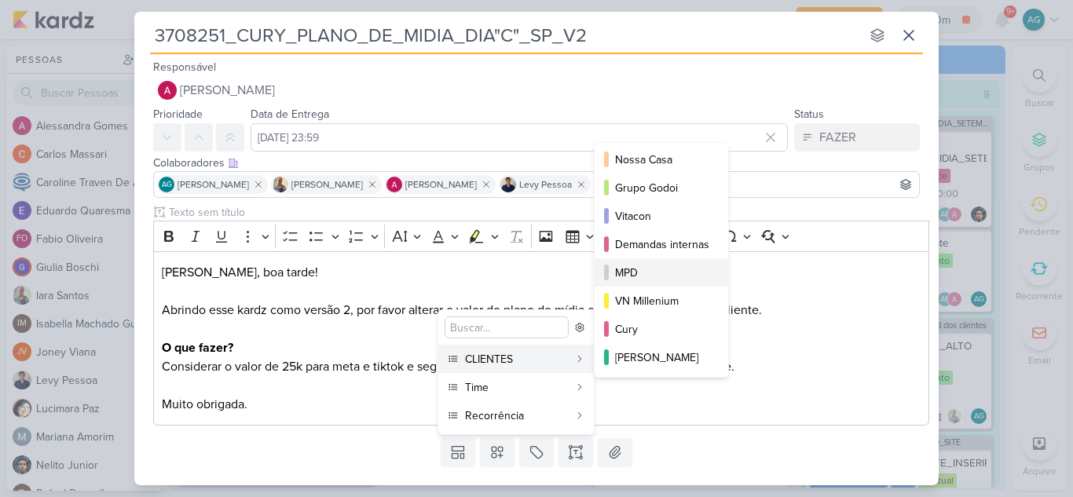
scroll to position [157, 0]
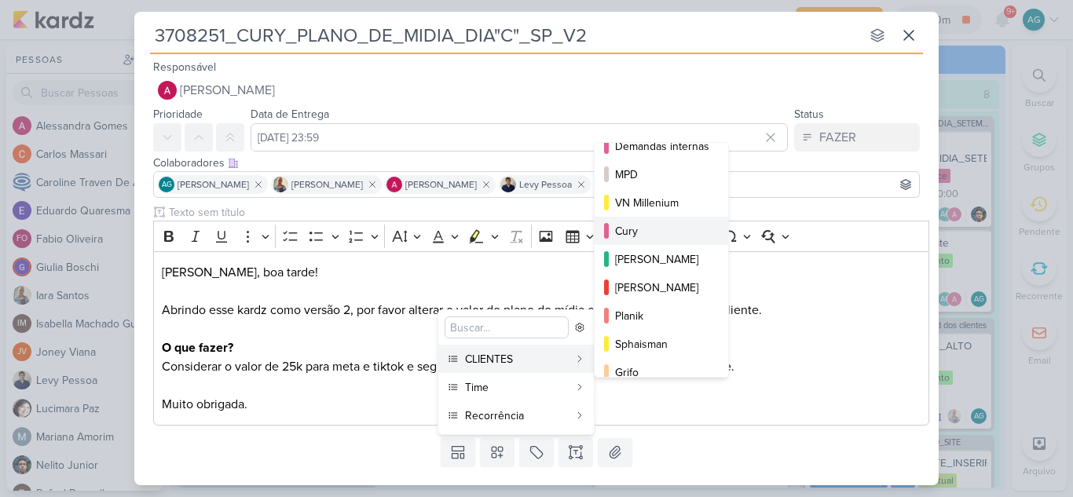
click at [647, 233] on div "Cury" at bounding box center [662, 231] width 94 height 16
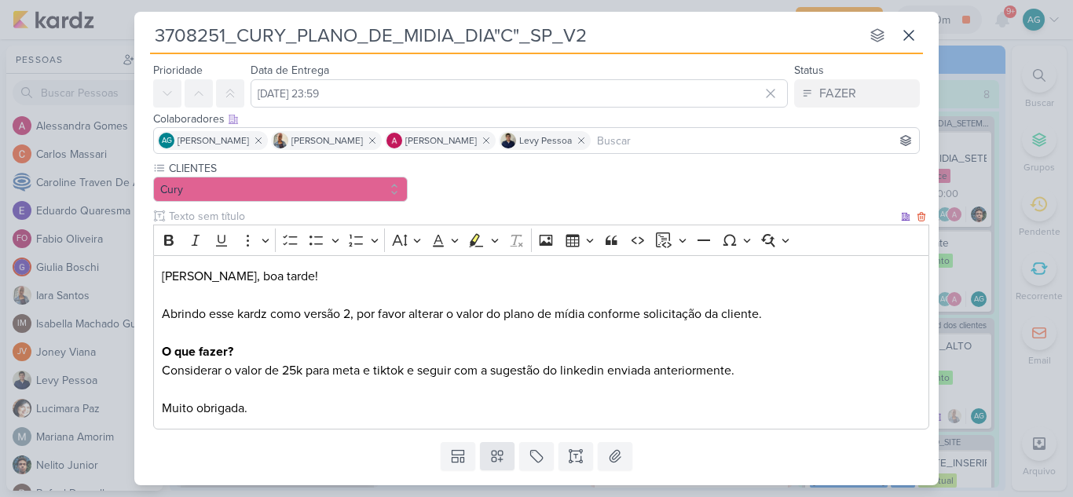
scroll to position [85, 0]
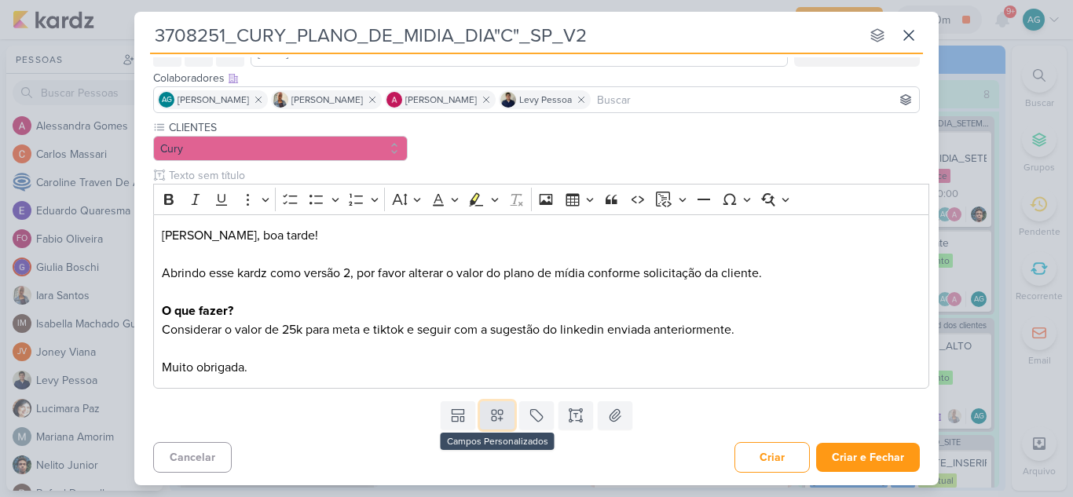
click at [500, 412] on icon at bounding box center [497, 416] width 16 height 16
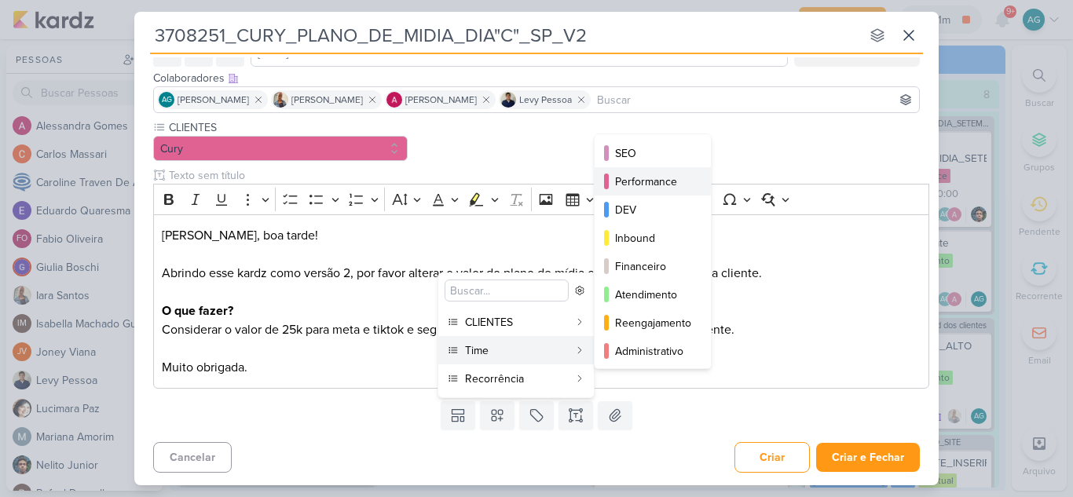
click at [647, 189] on div "Performance" at bounding box center [653, 182] width 77 height 16
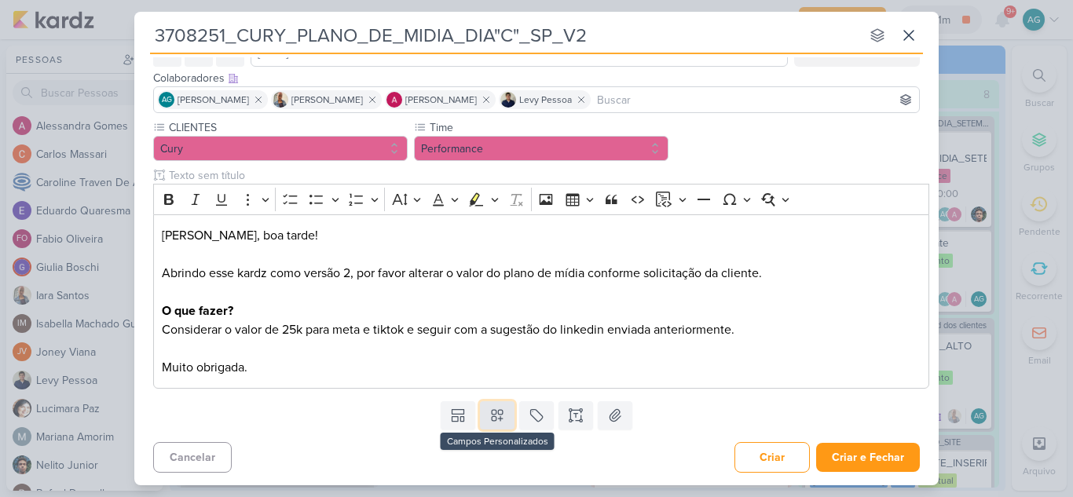
click at [495, 421] on icon at bounding box center [497, 416] width 16 height 16
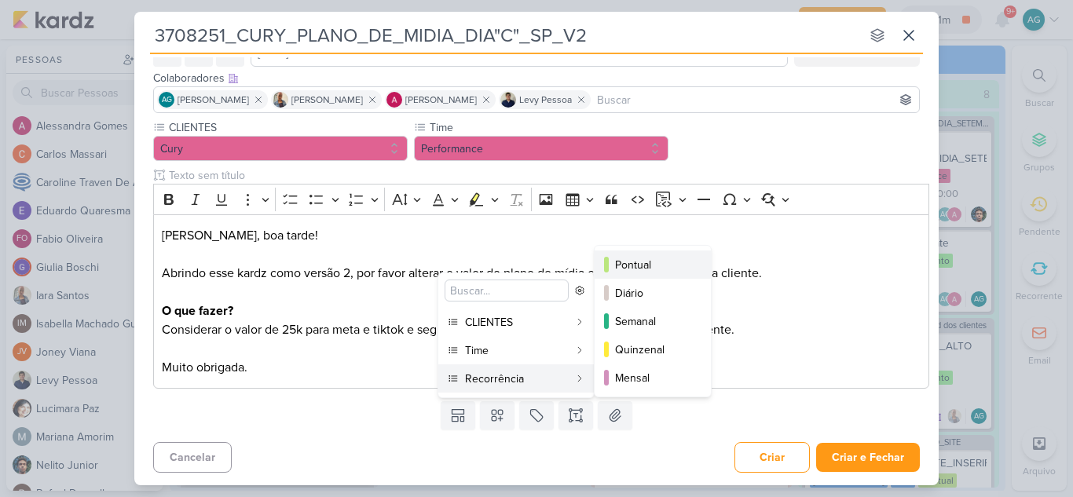
click at [646, 266] on div "Pontual" at bounding box center [653, 265] width 77 height 16
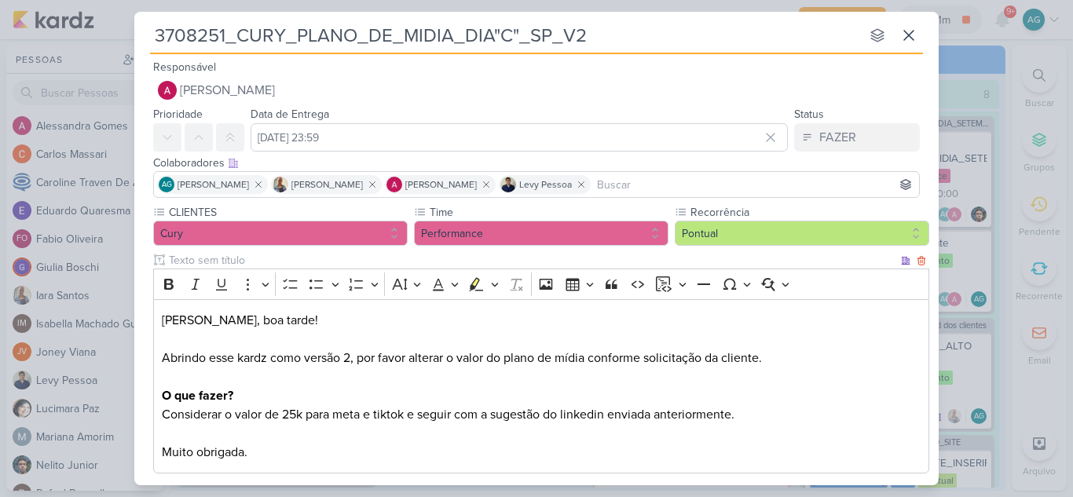
scroll to position [79, 0]
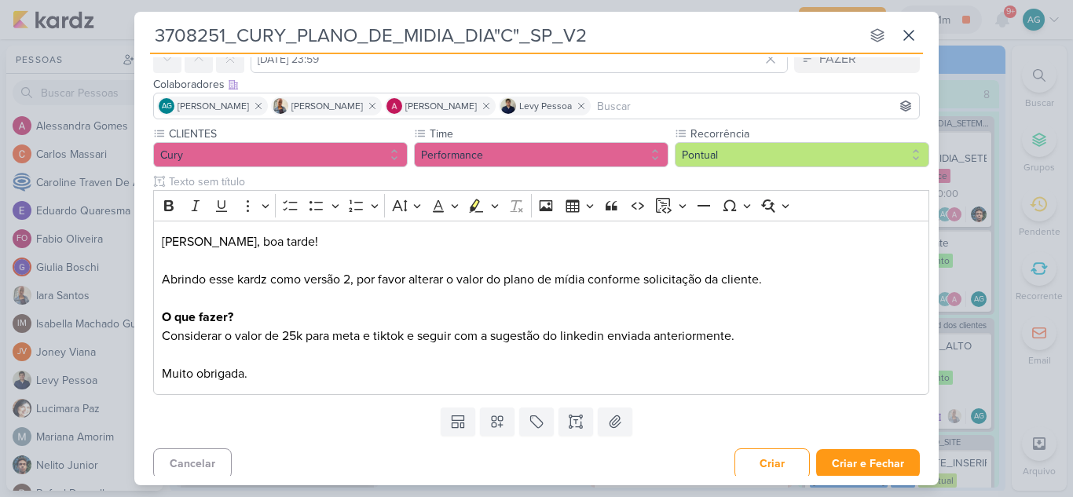
drag, startPoint x: 223, startPoint y: 38, endPoint x: 141, endPoint y: 44, distance: 81.9
click at [141, 44] on div "3708251_CURY_PLANO_DE_MIDIA_DIA"C"_SP_V2 nenhum grupo disponível esc Responsáve…" at bounding box center [536, 244] width 804 height 464
click at [850, 462] on button "Criar e Fechar" at bounding box center [868, 463] width 104 height 29
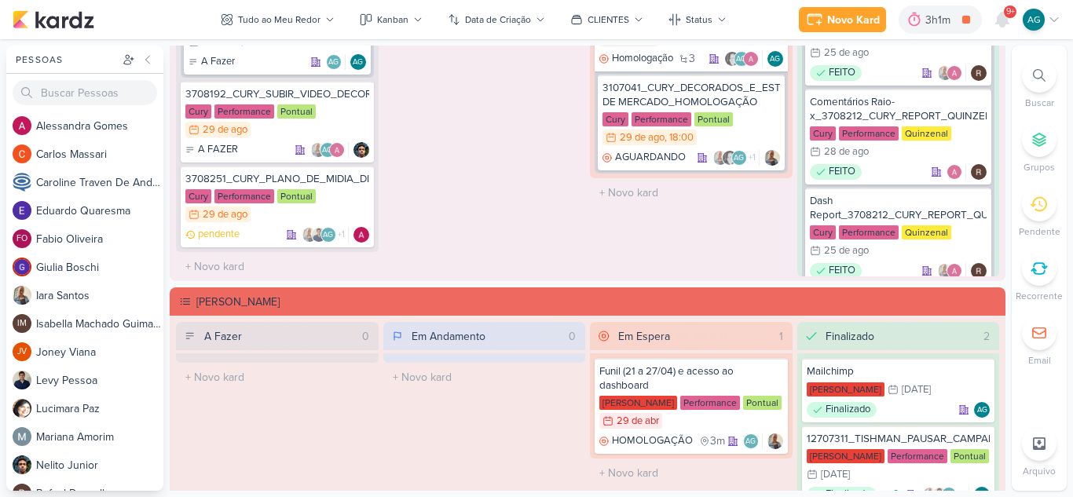
scroll to position [324, 0]
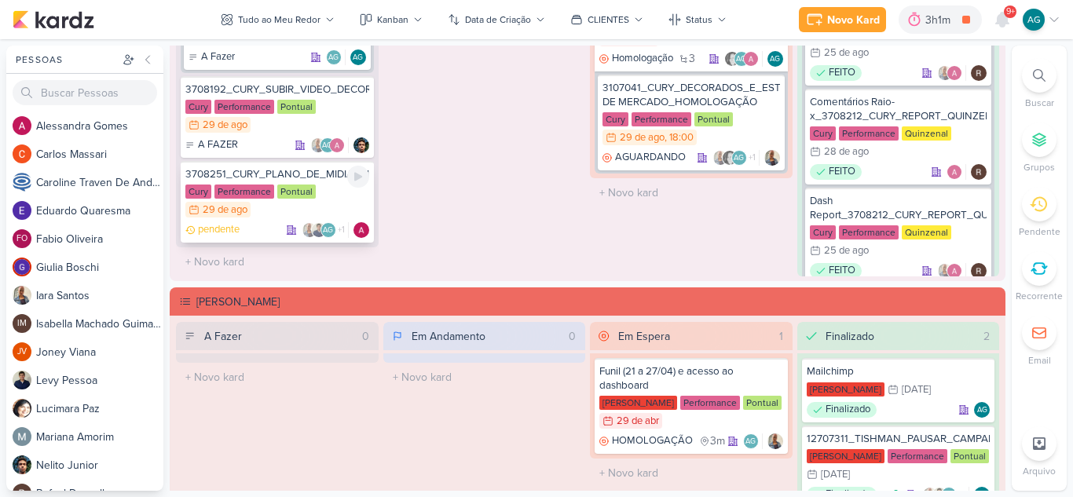
click at [293, 174] on div "3708251_CURY_PLANO_DE_MIDIA_DIA"C"_SP_V2" at bounding box center [277, 174] width 184 height 14
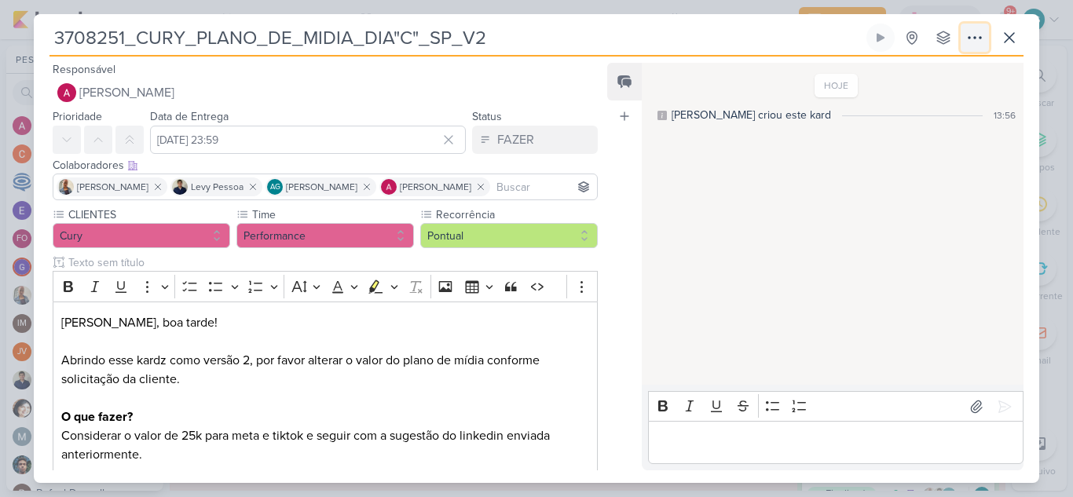
click at [976, 42] on icon at bounding box center [974, 37] width 19 height 19
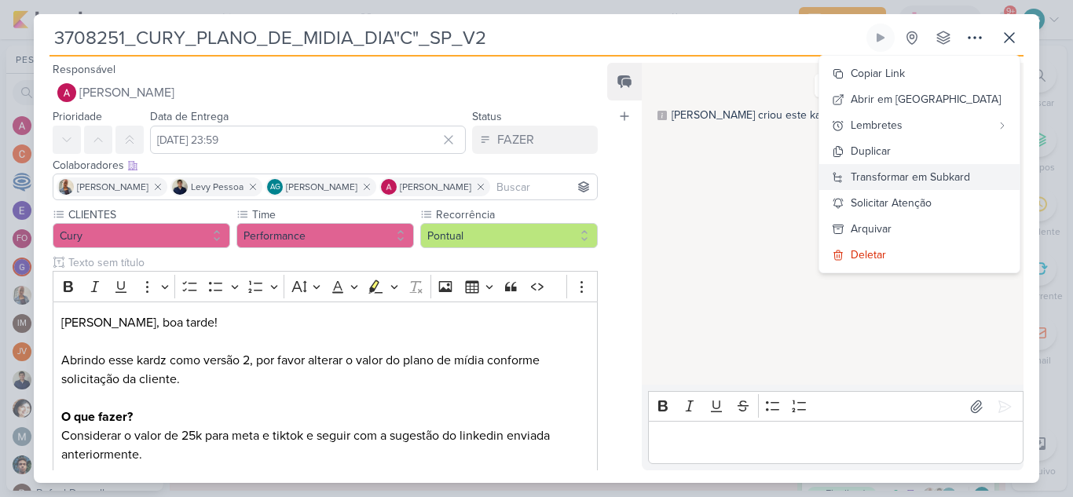
click at [957, 175] on div "Transformar em Subkard" at bounding box center [910, 177] width 119 height 16
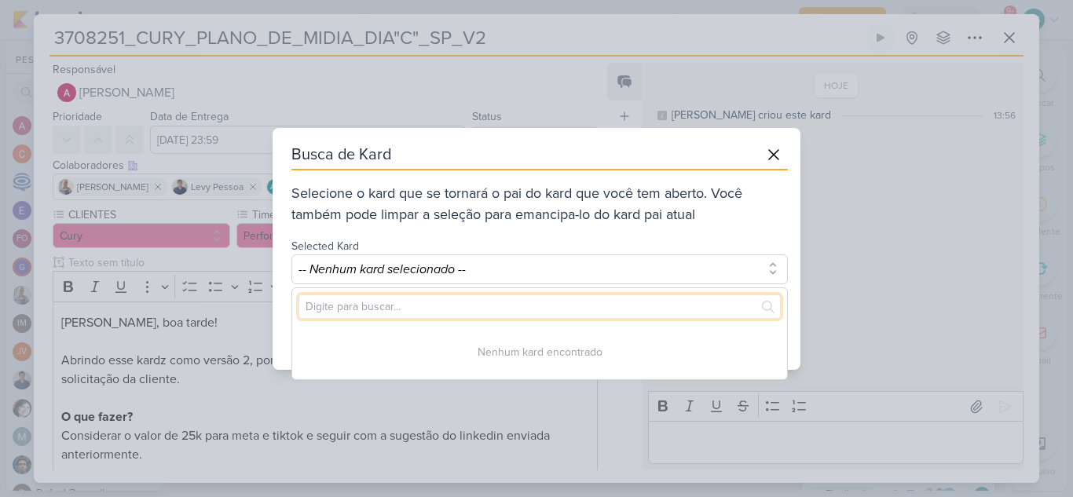
click at [569, 307] on input "text" at bounding box center [539, 307] width 482 height 24
paste input "3708251"
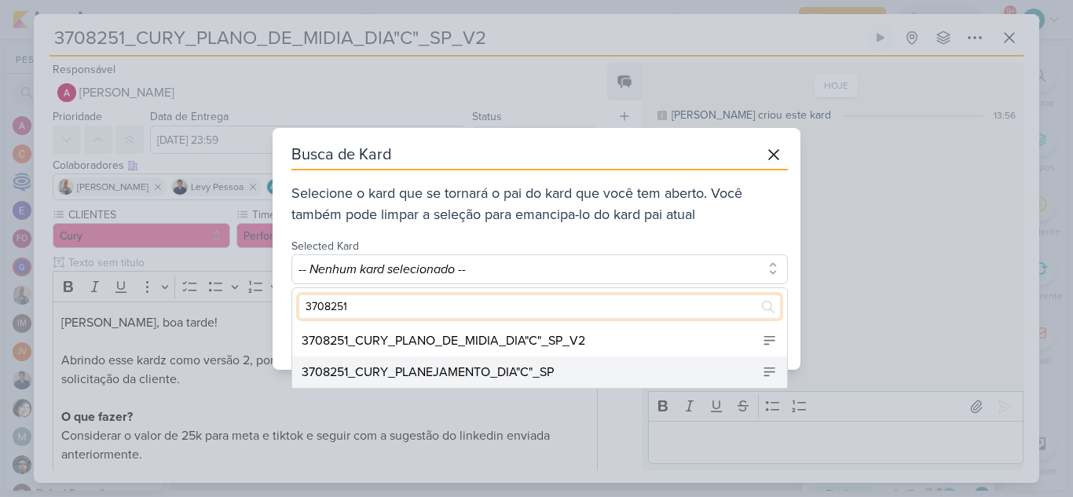
type input "3708251"
click at [502, 375] on div "3708251_CURY_PLANEJAMENTO_DIA"C"_SP" at bounding box center [428, 372] width 252 height 19
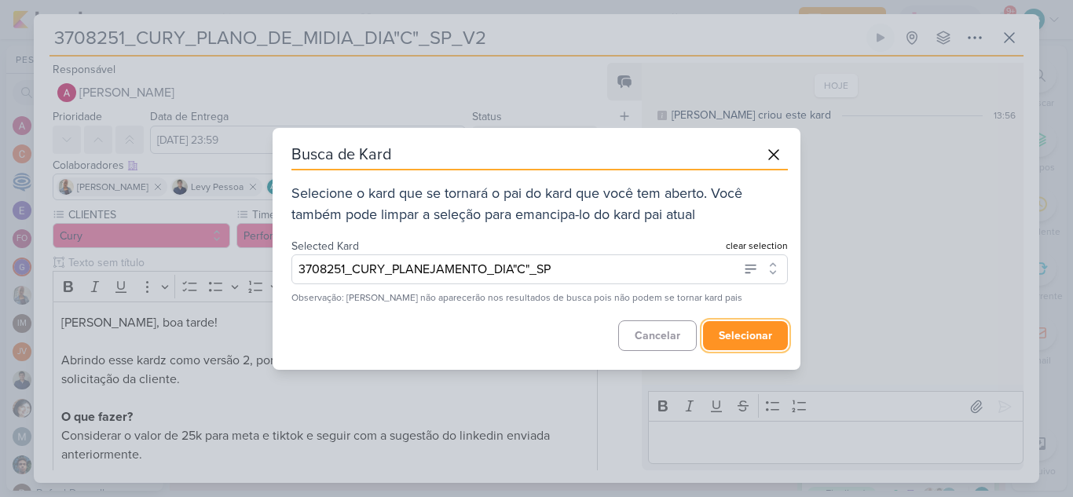
click at [739, 331] on button "selecionar" at bounding box center [745, 335] width 85 height 29
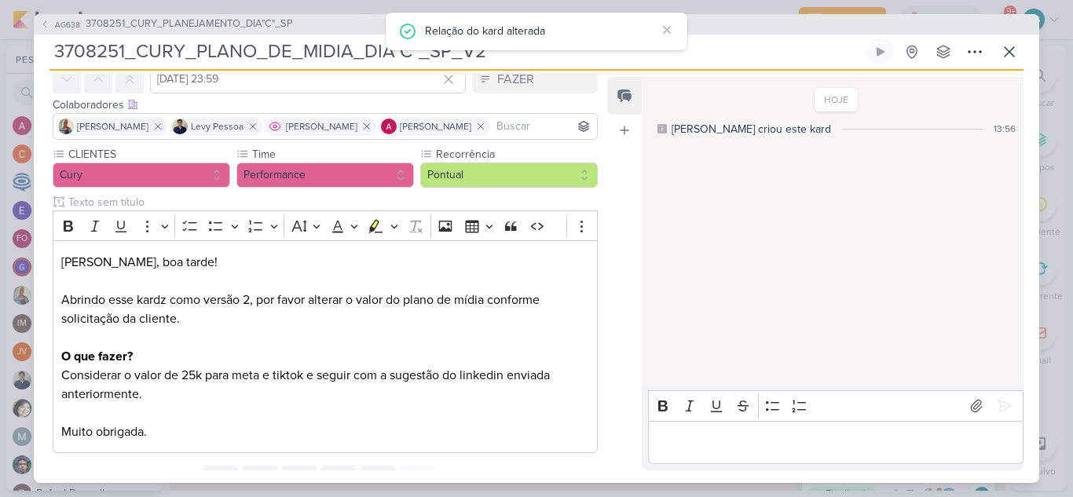
scroll to position [145, 0]
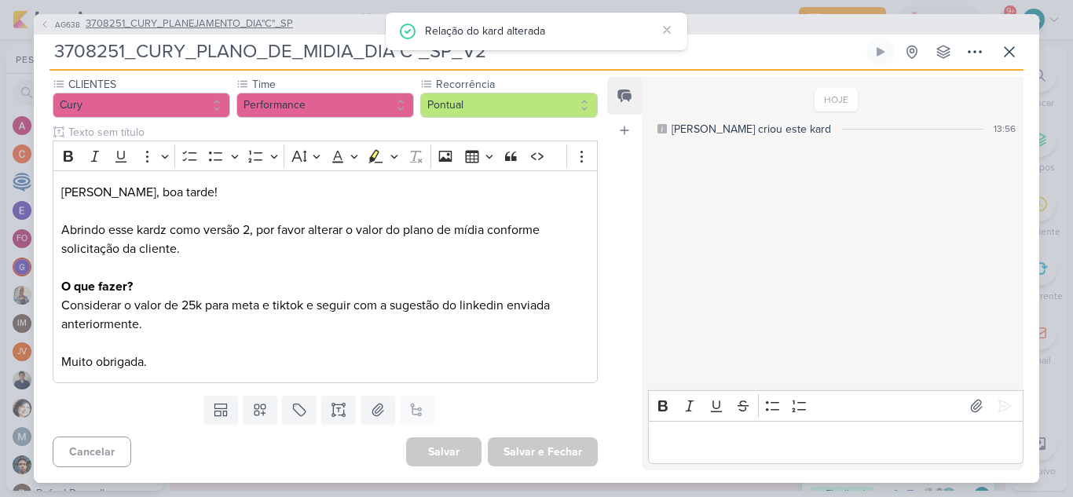
click at [234, 26] on span "3708251_CURY_PLANEJAMENTO_DIA"C"_SP" at bounding box center [189, 24] width 207 height 16
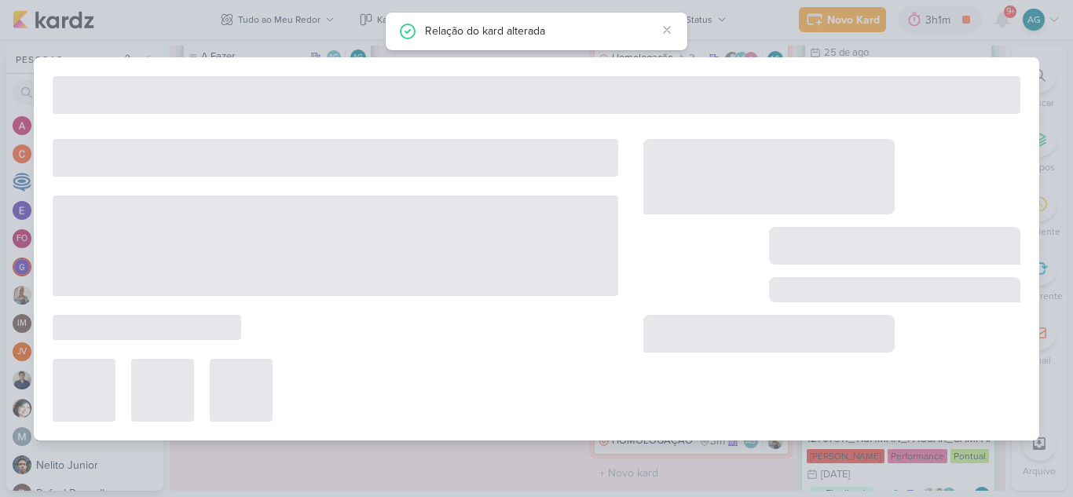
type input "3708251_CURY_PLANEJAMENTO_DIA"C"_SP"
type input "1 de setembro de 2025 às 23:59"
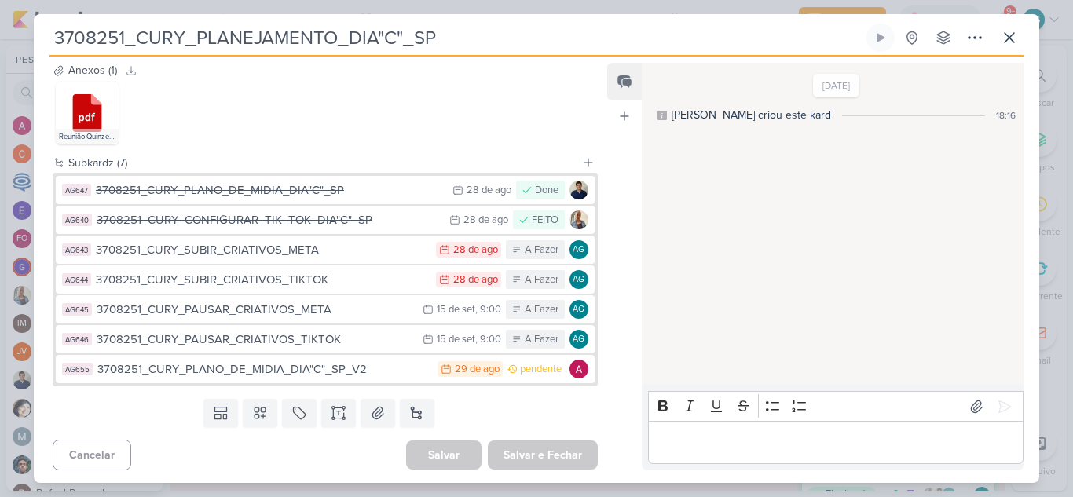
scroll to position [1121, 0]
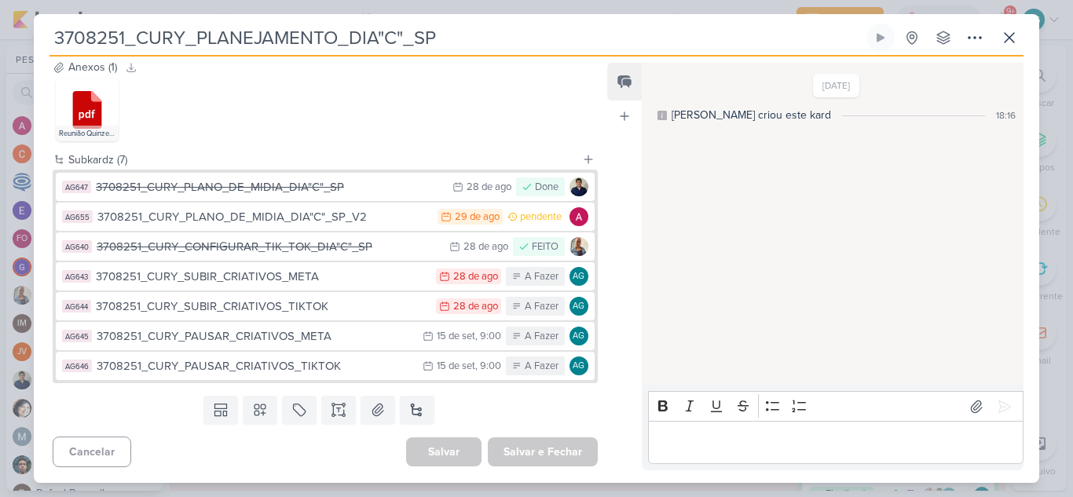
drag, startPoint x: 452, startPoint y: 38, endPoint x: 51, endPoint y: 41, distance: 400.6
click at [51, 41] on input "3708251_CURY_PLANEJAMENTO_DIA"C"_SP" at bounding box center [456, 38] width 814 height 28
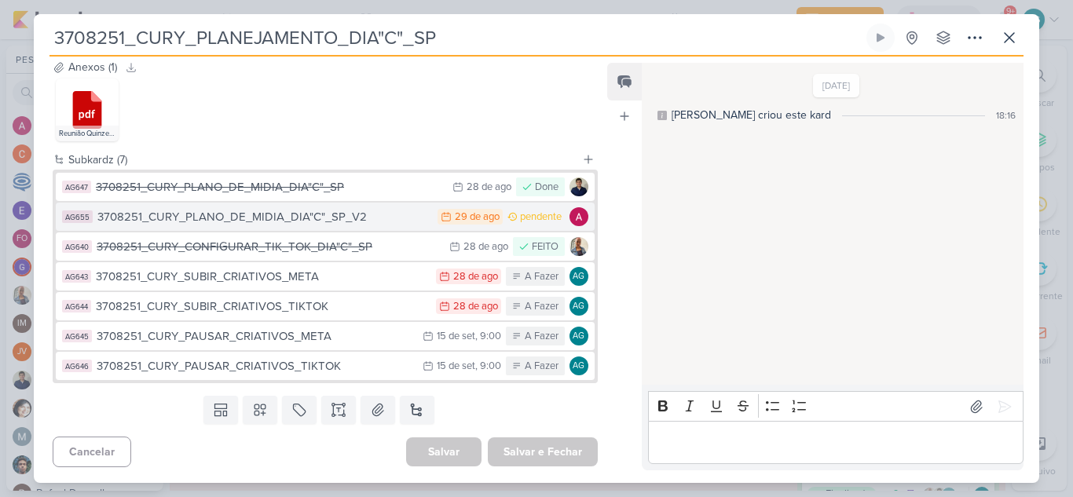
click at [251, 219] on div "3708251_CURY_PLANO_DE_MIDIA_DIA"C"_SP_V2" at bounding box center [263, 217] width 332 height 18
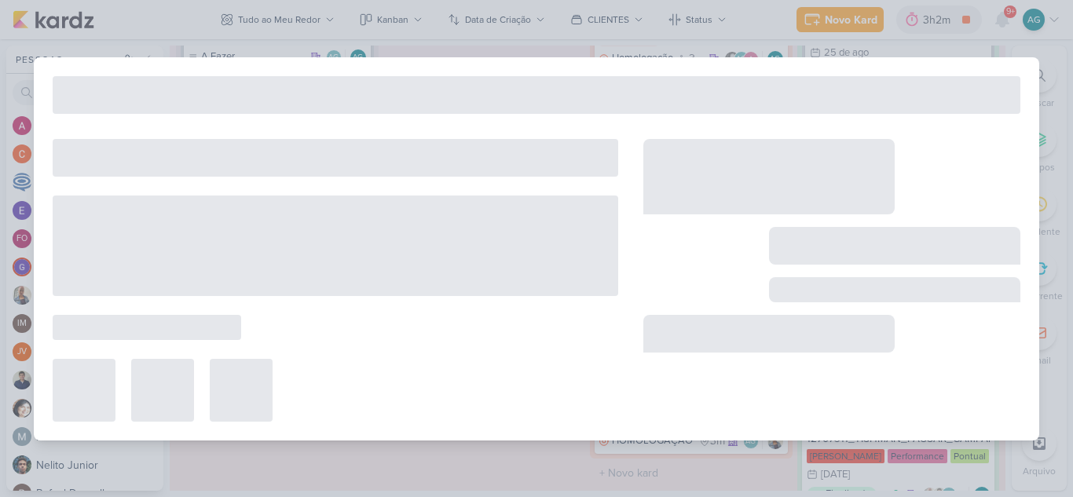
type input "3708251_CURY_PLANO_DE_MIDIA_DIA"C"_SP_V2"
type input "[DATE] 23:59"
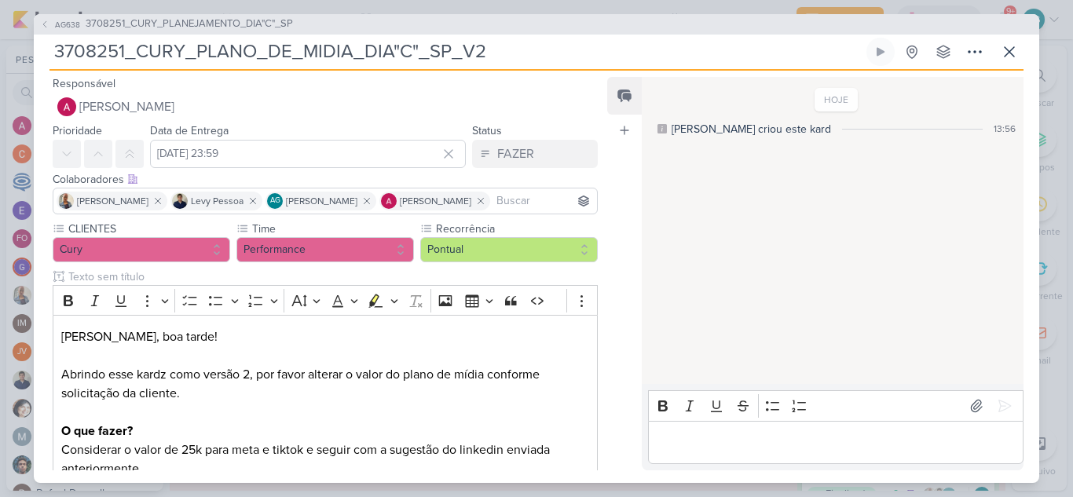
drag, startPoint x: 497, startPoint y: 51, endPoint x: 56, endPoint y: 58, distance: 441.5
click at [56, 58] on input "3708251_CURY_PLANO_DE_MIDIA_DIA"C"_SP_V2" at bounding box center [456, 52] width 814 height 28
